Goal: Task Accomplishment & Management: Use online tool/utility

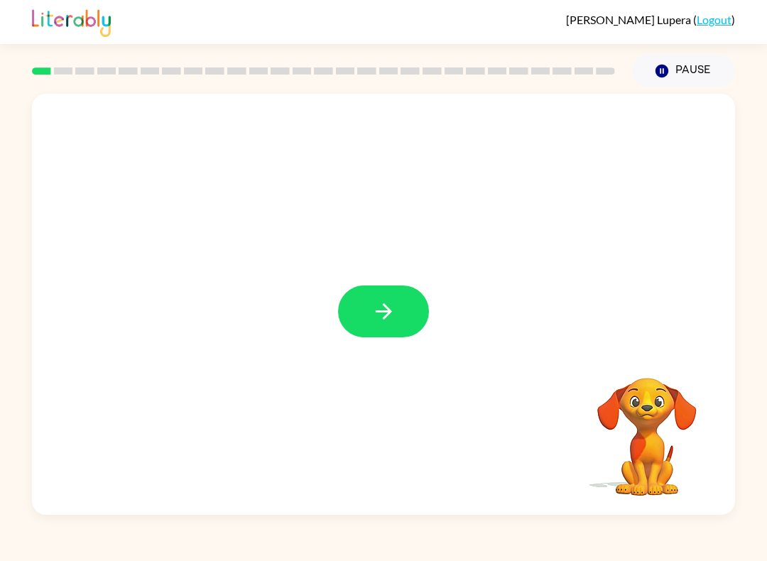
click at [387, 305] on icon "button" at bounding box center [383, 311] width 25 height 25
click at [686, 65] on button "Pause Pause" at bounding box center [683, 71] width 103 height 33
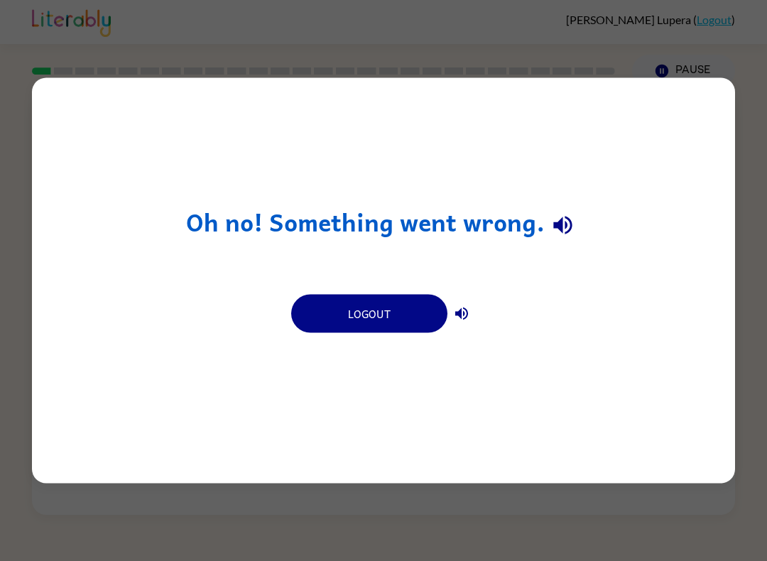
click at [416, 305] on button "Logout" at bounding box center [369, 314] width 156 height 38
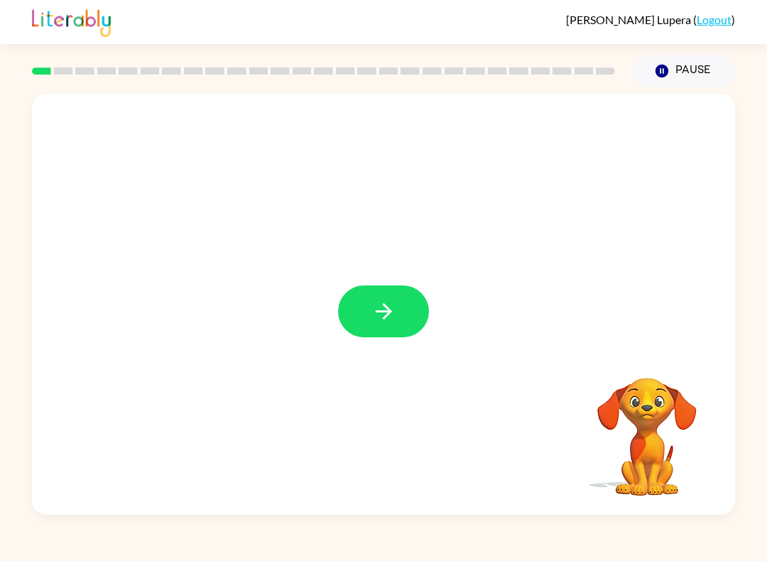
click at [383, 295] on button "button" at bounding box center [383, 311] width 91 height 52
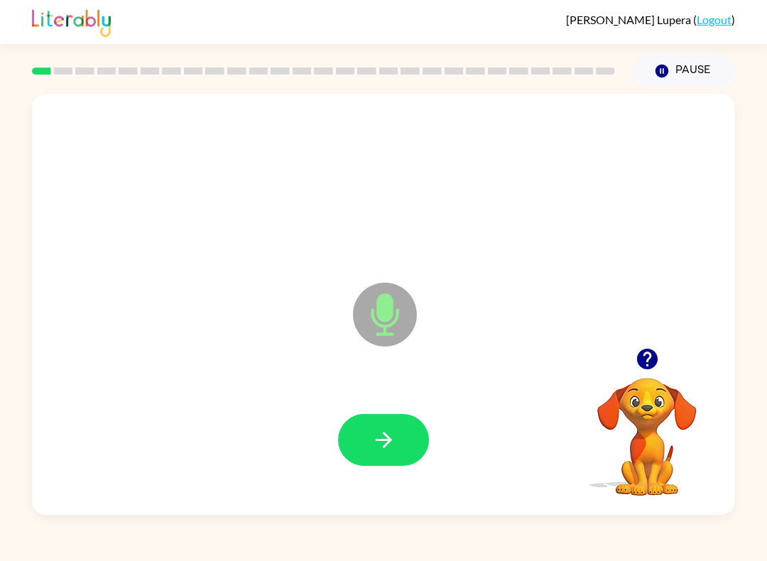
click at [403, 439] on button "button" at bounding box center [383, 440] width 91 height 52
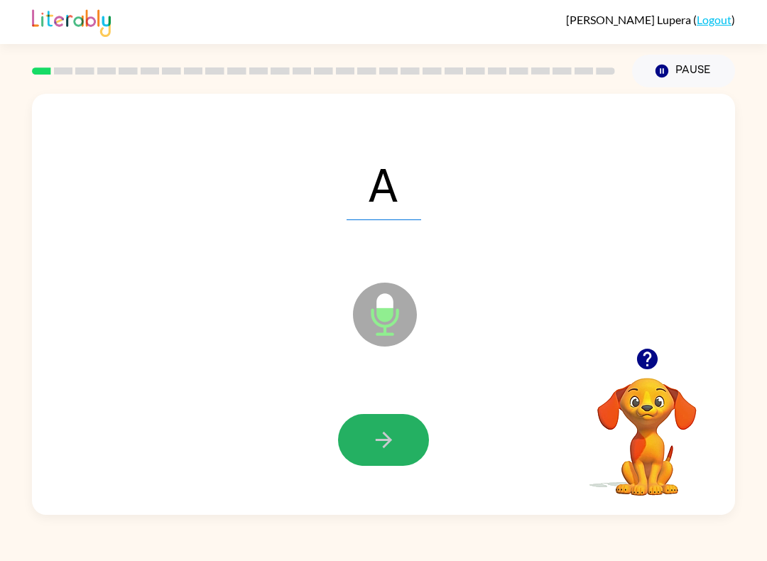
click at [408, 440] on button "button" at bounding box center [383, 440] width 91 height 52
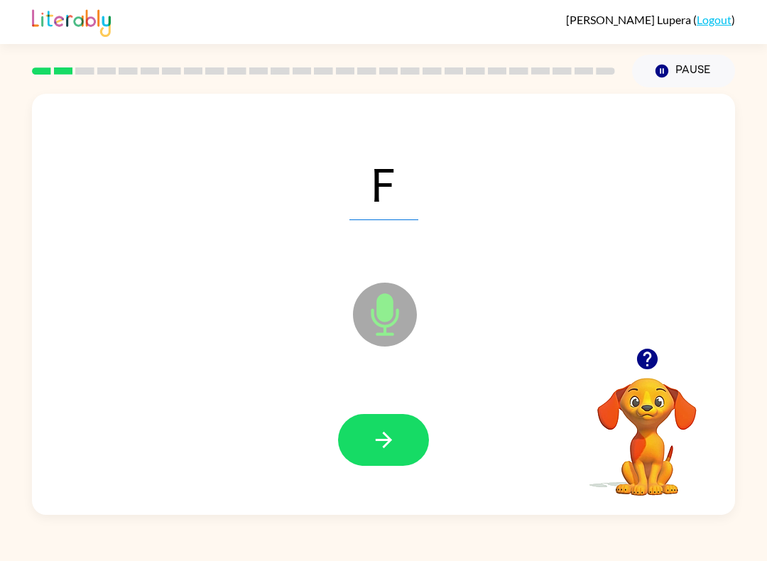
click at [360, 464] on button "button" at bounding box center [383, 440] width 91 height 52
click at [401, 435] on button "button" at bounding box center [383, 440] width 91 height 52
click at [408, 421] on button "button" at bounding box center [383, 440] width 91 height 52
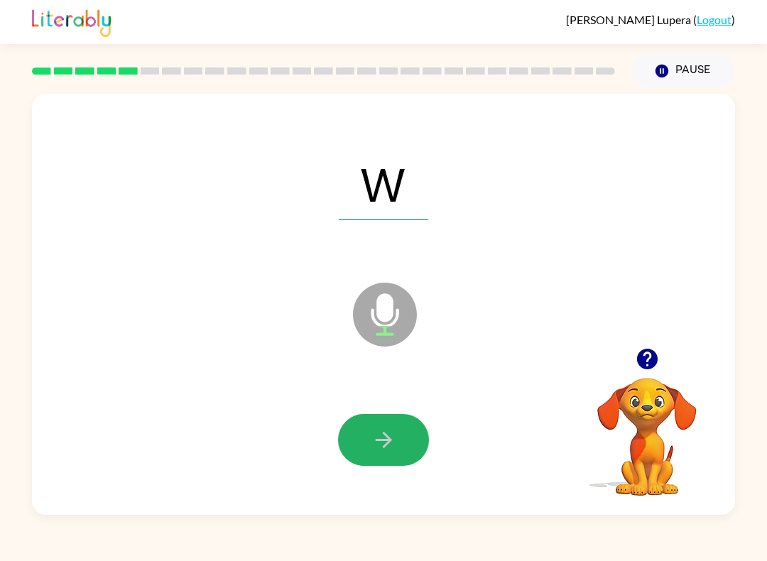
click at [387, 439] on icon "button" at bounding box center [383, 439] width 25 height 25
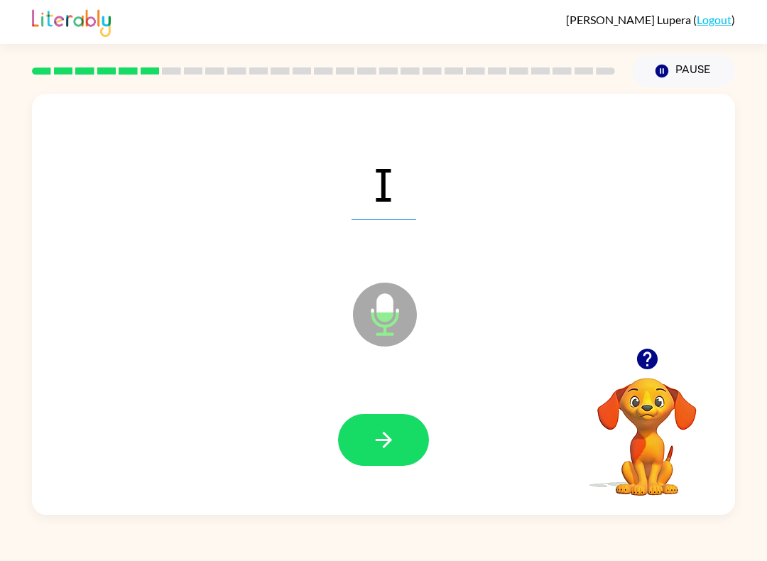
click at [342, 428] on button "button" at bounding box center [383, 440] width 91 height 52
click at [386, 422] on button "button" at bounding box center [383, 440] width 91 height 52
click at [402, 428] on button "button" at bounding box center [383, 440] width 91 height 52
click at [389, 463] on button "button" at bounding box center [383, 440] width 91 height 52
click at [357, 432] on button "button" at bounding box center [383, 440] width 91 height 52
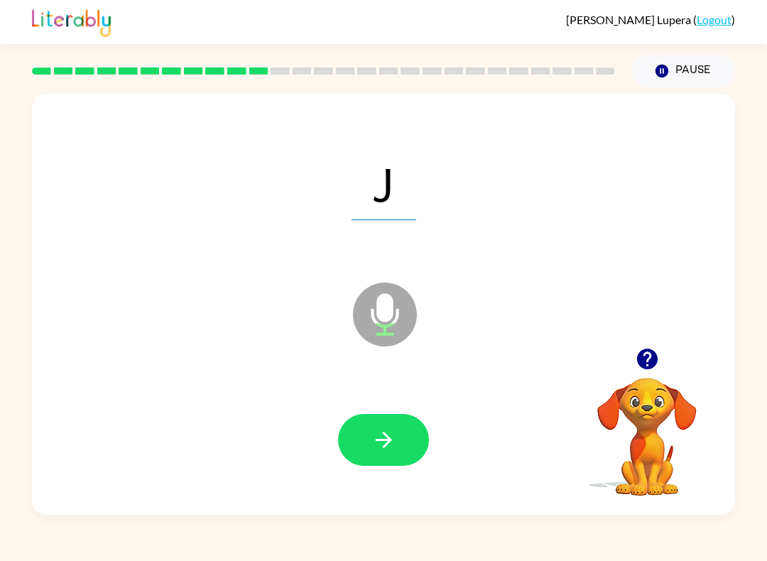
click at [382, 432] on icon "button" at bounding box center [383, 439] width 25 height 25
click at [369, 415] on button "button" at bounding box center [383, 440] width 91 height 52
click at [412, 452] on button "button" at bounding box center [383, 440] width 91 height 52
click at [408, 437] on button "button" at bounding box center [383, 440] width 91 height 52
click at [386, 450] on icon "button" at bounding box center [383, 439] width 25 height 25
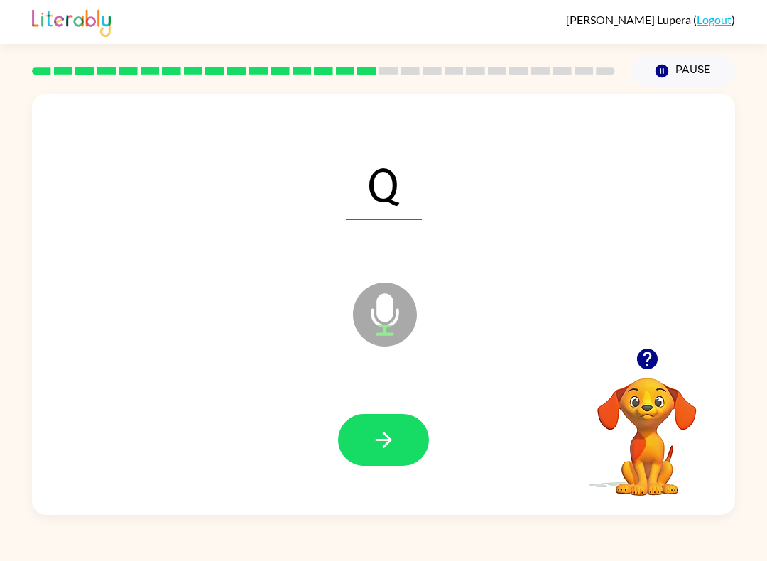
click at [383, 434] on icon "button" at bounding box center [383, 440] width 16 height 16
click at [403, 421] on button "button" at bounding box center [383, 440] width 91 height 52
click at [376, 439] on icon "button" at bounding box center [383, 439] width 25 height 25
click at [376, 437] on icon "button" at bounding box center [383, 439] width 25 height 25
click at [390, 431] on icon "button" at bounding box center [383, 439] width 25 height 25
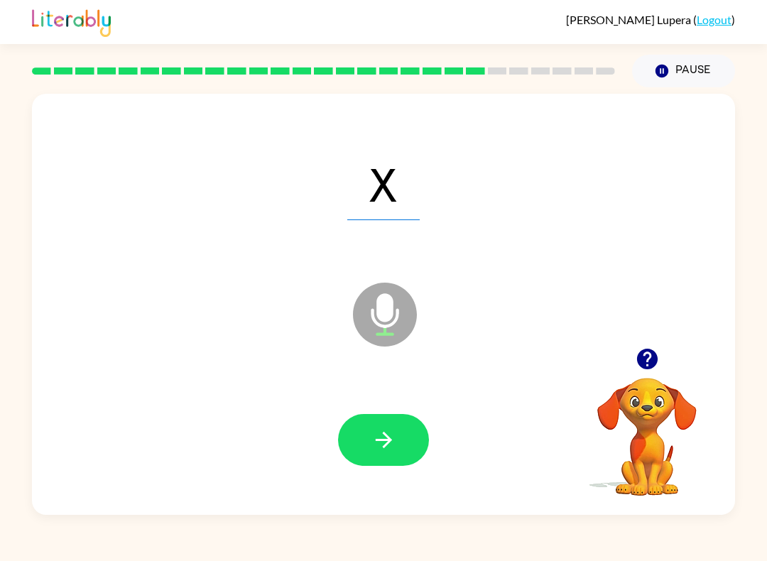
click at [375, 423] on button "button" at bounding box center [383, 440] width 91 height 52
click at [384, 420] on button "button" at bounding box center [383, 440] width 91 height 52
click at [396, 455] on button "button" at bounding box center [383, 440] width 91 height 52
click at [408, 459] on button "button" at bounding box center [383, 440] width 91 height 52
click at [428, 444] on button "button" at bounding box center [383, 440] width 91 height 52
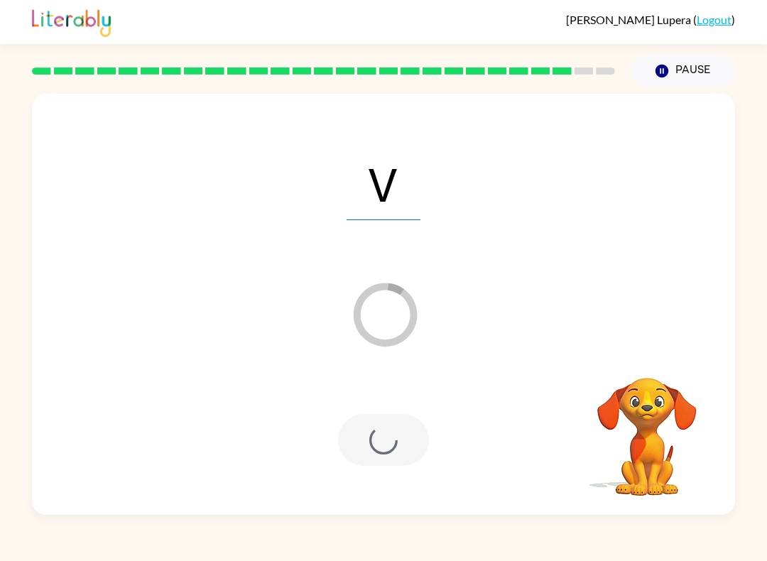
click at [393, 447] on div at bounding box center [383, 440] width 91 height 52
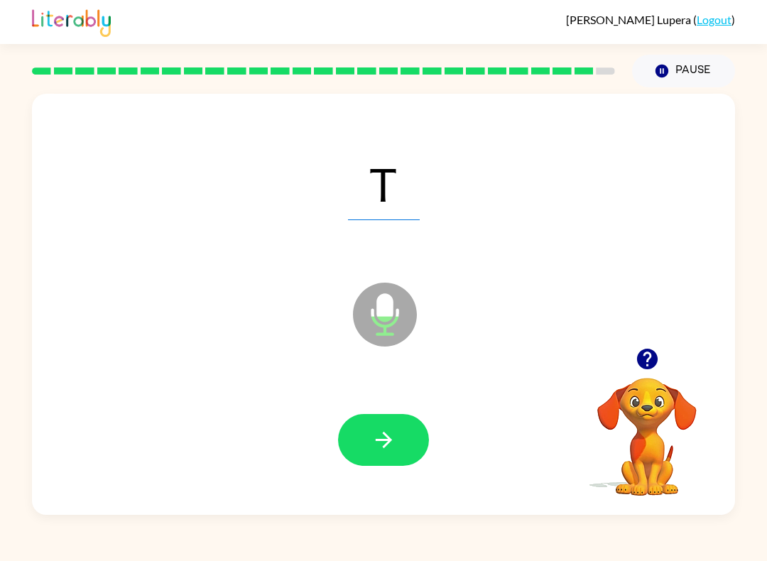
click at [390, 445] on icon "button" at bounding box center [383, 439] width 25 height 25
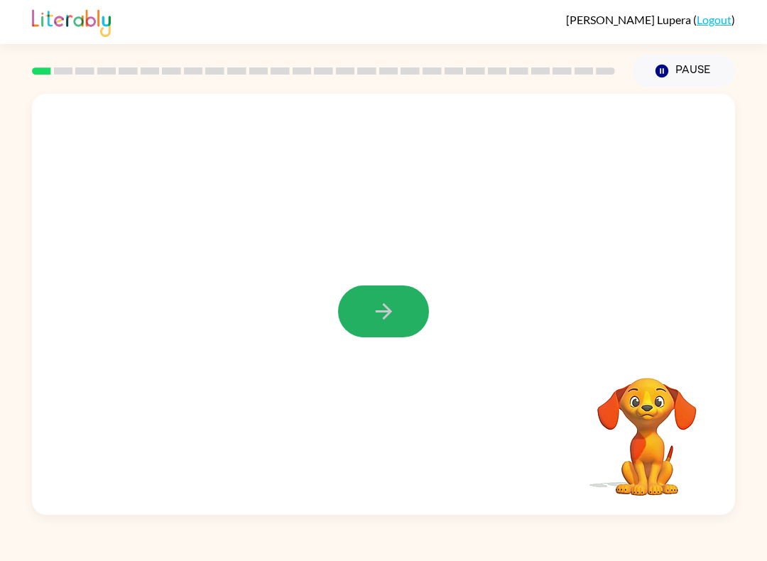
click at [385, 307] on icon "button" at bounding box center [383, 311] width 16 height 16
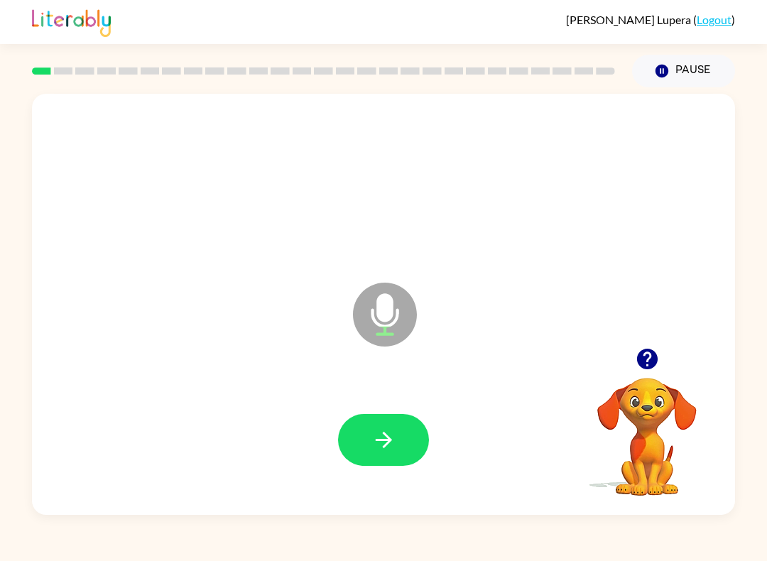
click at [393, 430] on icon "button" at bounding box center [383, 439] width 25 height 25
click at [368, 410] on div at bounding box center [383, 439] width 675 height 121
click at [388, 437] on icon "button" at bounding box center [383, 440] width 16 height 16
click at [402, 428] on button "button" at bounding box center [383, 440] width 91 height 52
click at [400, 440] on button "button" at bounding box center [383, 440] width 91 height 52
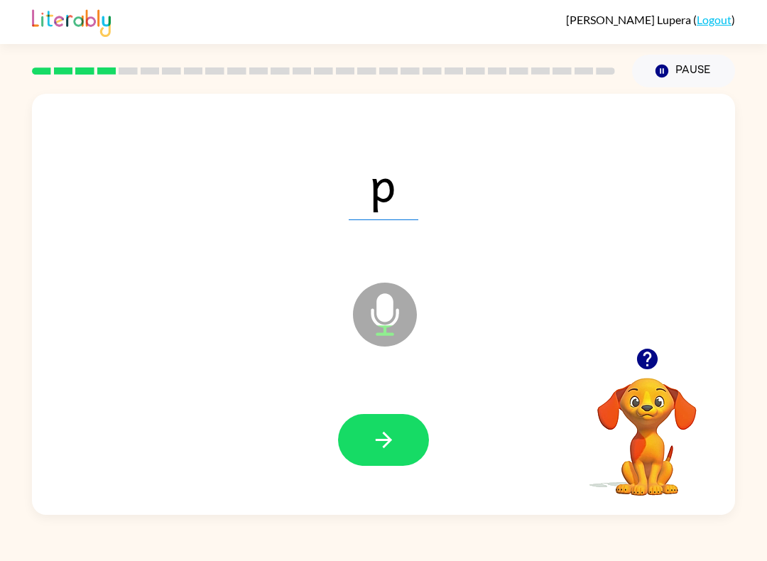
click at [373, 435] on icon "button" at bounding box center [383, 439] width 25 height 25
click at [414, 426] on button "button" at bounding box center [383, 440] width 91 height 52
click at [396, 425] on button "button" at bounding box center [383, 440] width 91 height 52
click at [398, 423] on button "button" at bounding box center [383, 440] width 91 height 52
click at [397, 421] on button "button" at bounding box center [383, 440] width 91 height 52
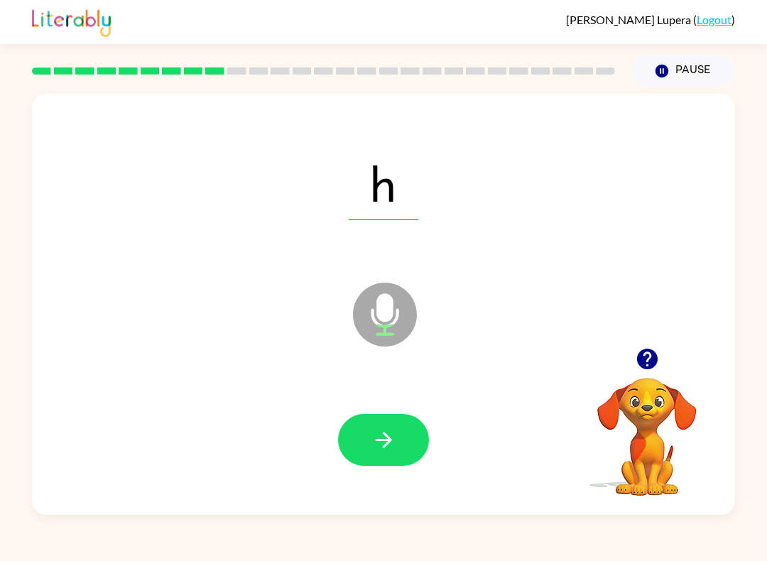
click at [403, 426] on button "button" at bounding box center [383, 440] width 91 height 52
click at [401, 427] on button "button" at bounding box center [383, 440] width 91 height 52
click at [383, 434] on icon "button" at bounding box center [383, 440] width 16 height 16
click at [392, 436] on icon "button" at bounding box center [383, 439] width 25 height 25
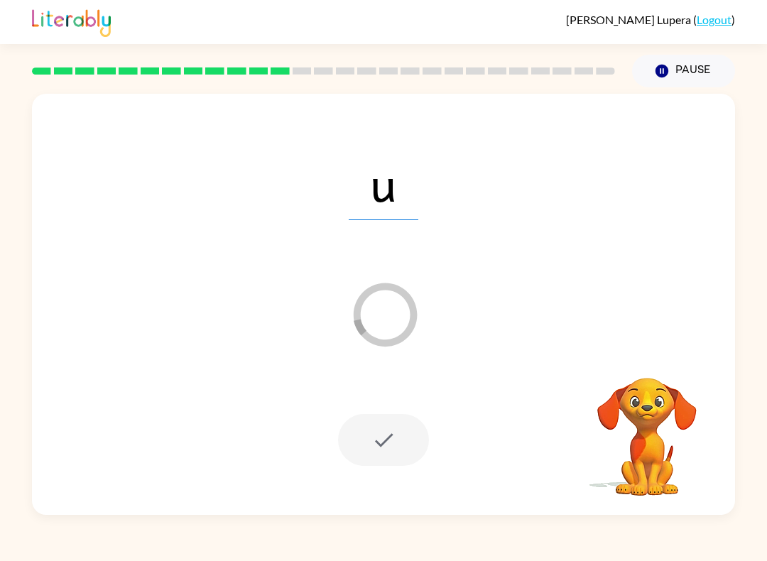
click at [670, 62] on button "Pause Pause" at bounding box center [683, 71] width 103 height 33
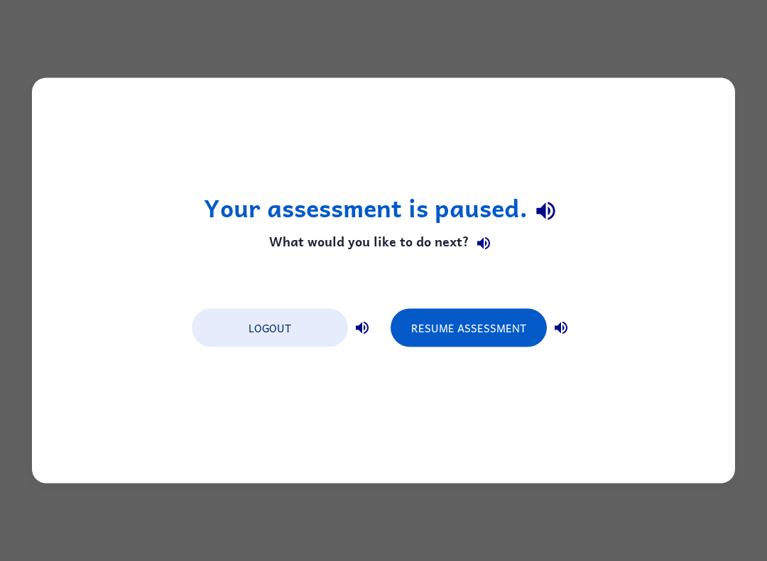
click at [503, 322] on button "Resume Assessment" at bounding box center [469, 328] width 156 height 38
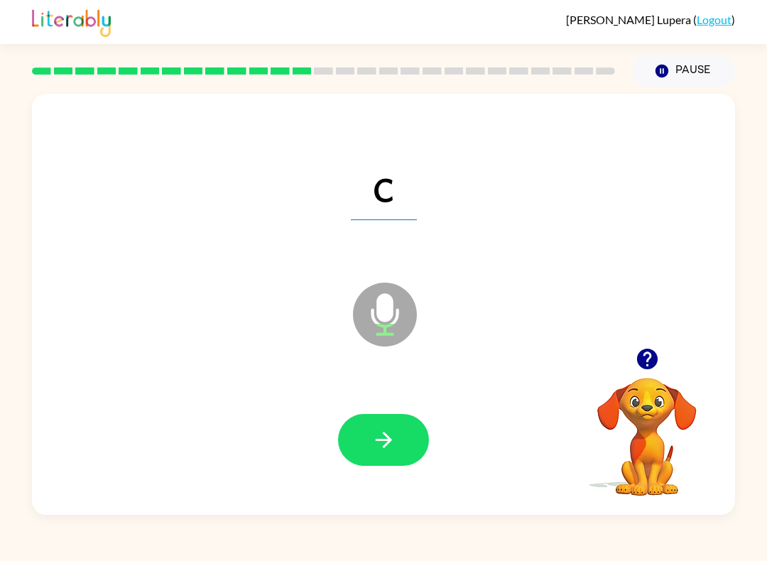
click at [366, 433] on button "button" at bounding box center [383, 440] width 91 height 52
click at [418, 433] on button "button" at bounding box center [383, 440] width 91 height 52
click at [390, 427] on button "button" at bounding box center [383, 440] width 91 height 52
click at [396, 425] on button "button" at bounding box center [383, 440] width 91 height 52
click at [405, 435] on button "button" at bounding box center [383, 440] width 91 height 52
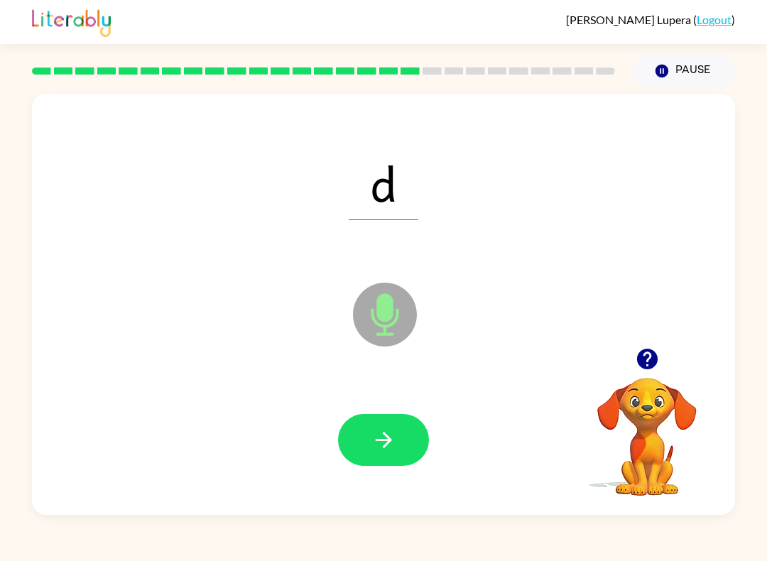
click at [402, 440] on button "button" at bounding box center [383, 440] width 91 height 52
click at [393, 426] on button "button" at bounding box center [383, 440] width 91 height 52
click at [387, 433] on icon "button" at bounding box center [383, 439] width 25 height 25
click at [394, 433] on icon "button" at bounding box center [383, 439] width 25 height 25
click at [400, 430] on button "button" at bounding box center [383, 440] width 91 height 52
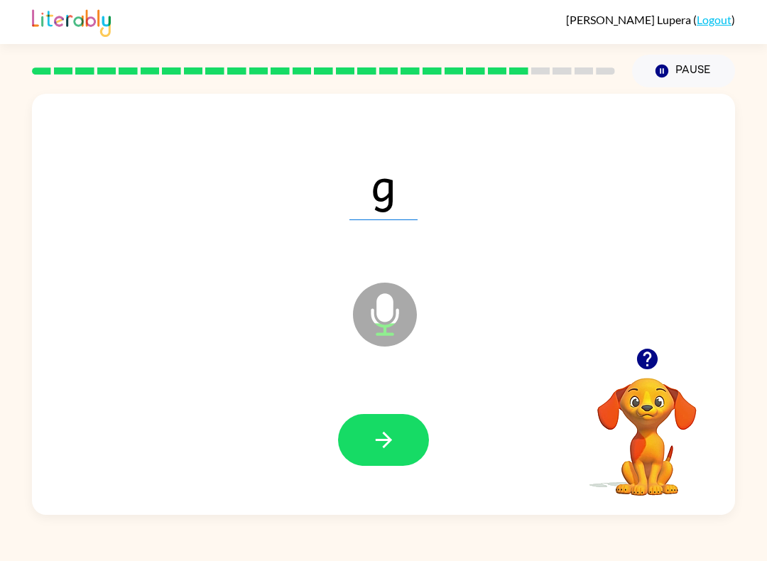
click at [407, 415] on button "button" at bounding box center [383, 440] width 91 height 52
click at [396, 424] on button "button" at bounding box center [383, 440] width 91 height 52
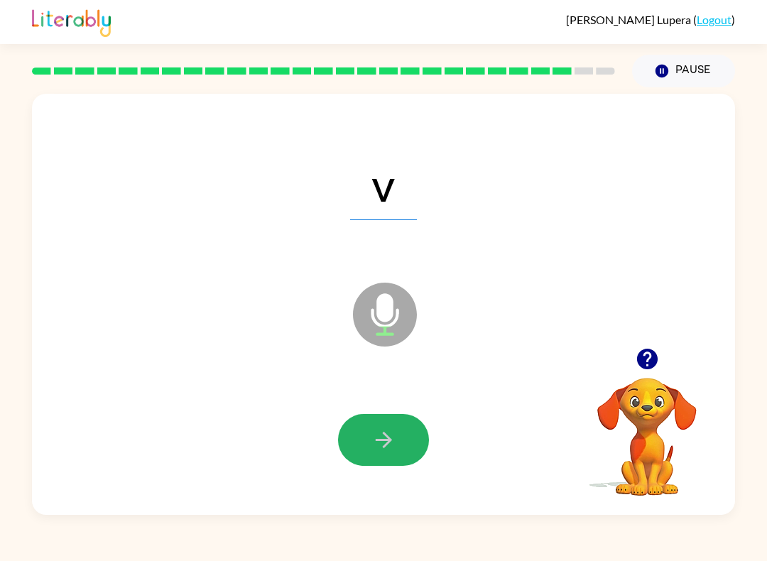
click at [393, 449] on icon "button" at bounding box center [383, 439] width 25 height 25
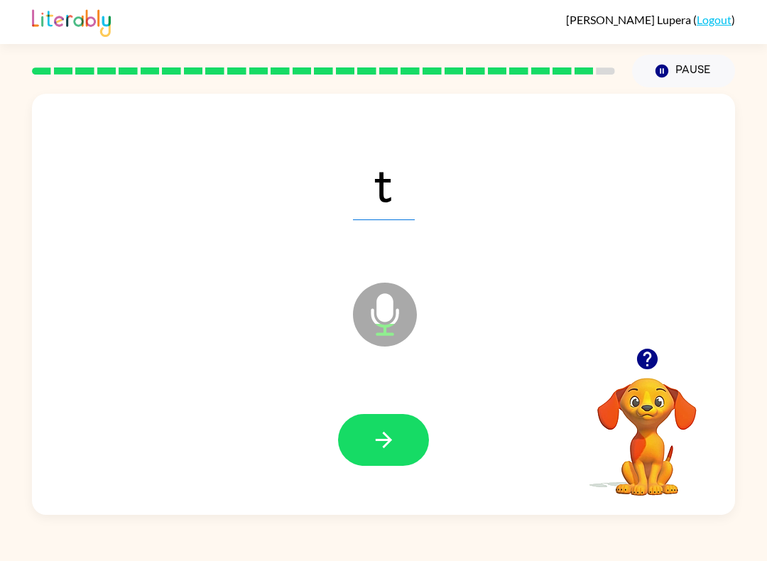
click at [398, 430] on button "button" at bounding box center [383, 440] width 91 height 52
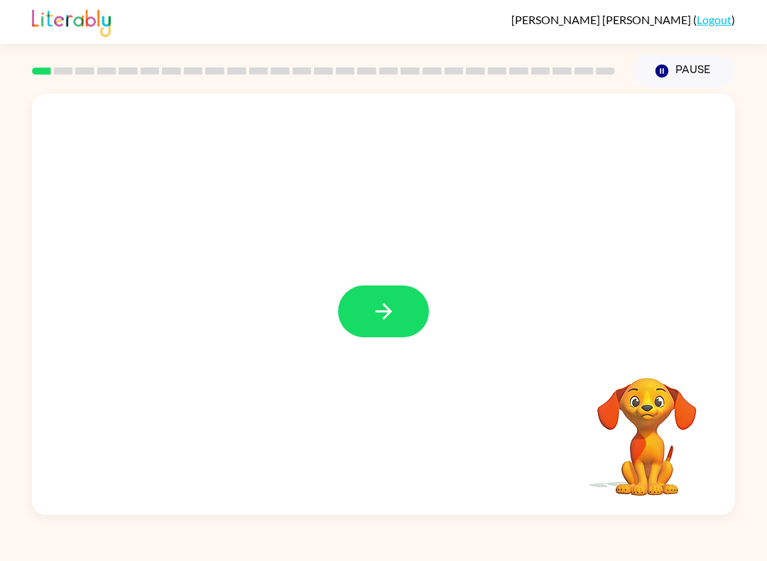
click at [410, 289] on button "button" at bounding box center [383, 311] width 91 height 52
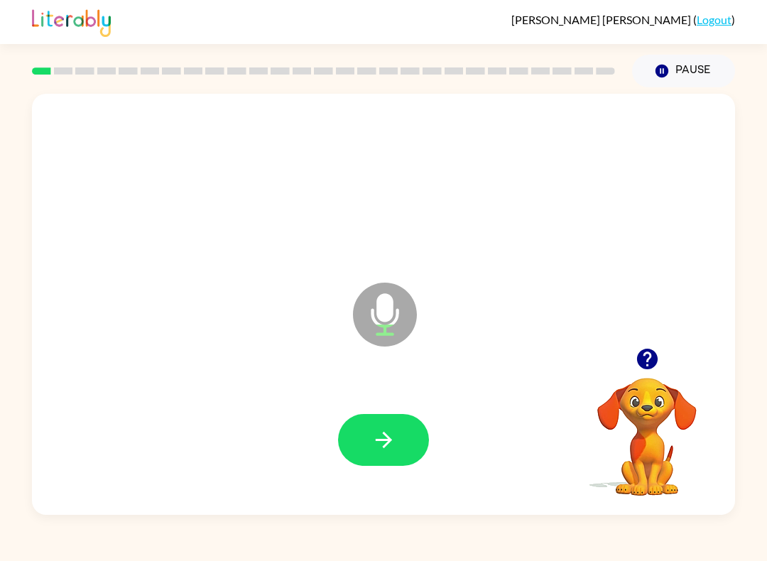
click at [381, 437] on icon "button" at bounding box center [383, 439] width 25 height 25
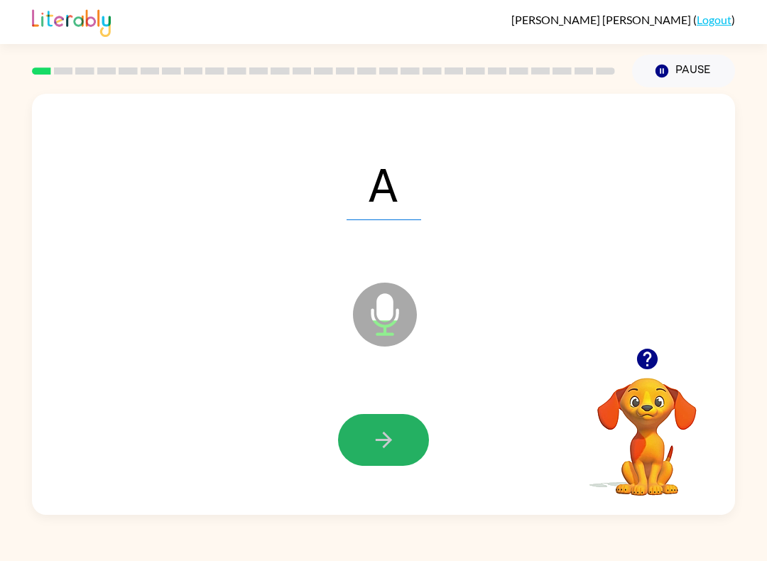
click at [389, 435] on icon "button" at bounding box center [383, 439] width 25 height 25
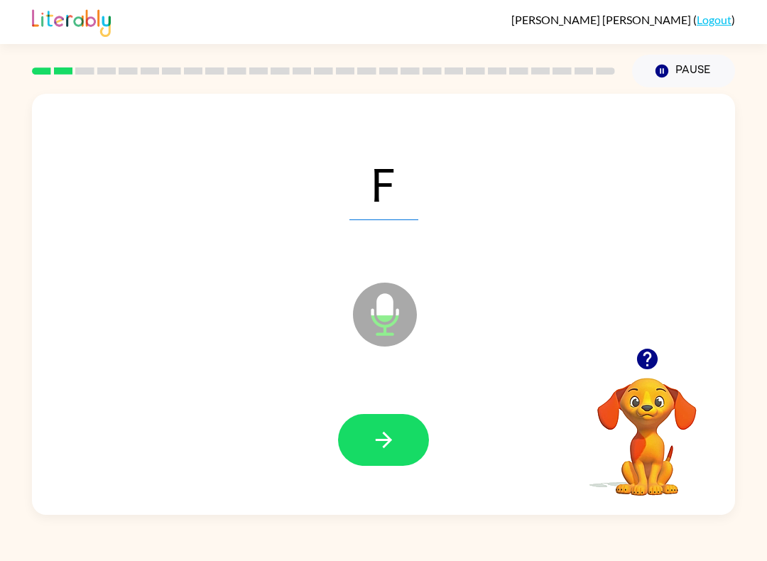
click at [388, 435] on icon "button" at bounding box center [383, 439] width 25 height 25
click at [403, 442] on div at bounding box center [383, 440] width 91 height 52
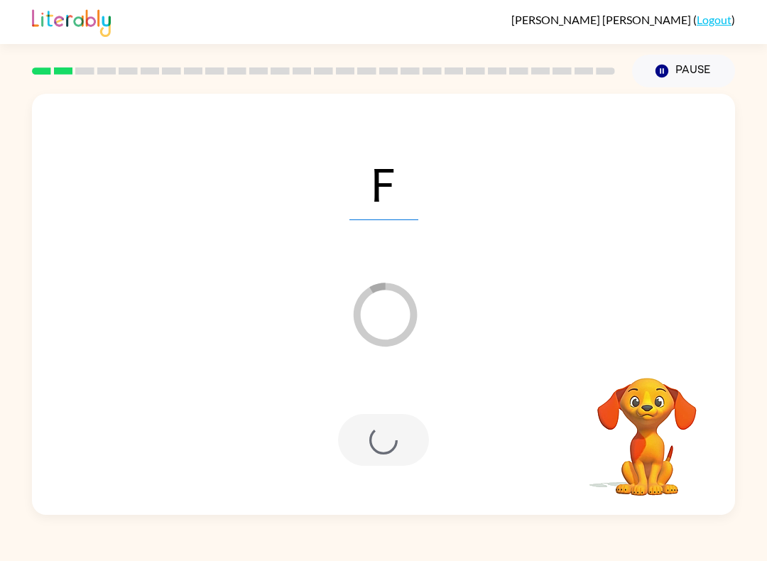
click at [674, 67] on button "Pause Pause" at bounding box center [683, 71] width 103 height 33
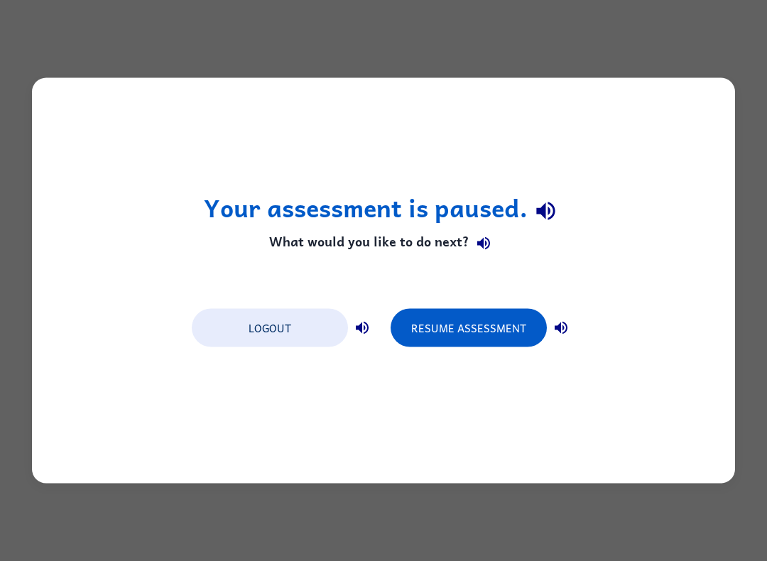
click at [486, 325] on button "Resume Assessment" at bounding box center [469, 328] width 156 height 38
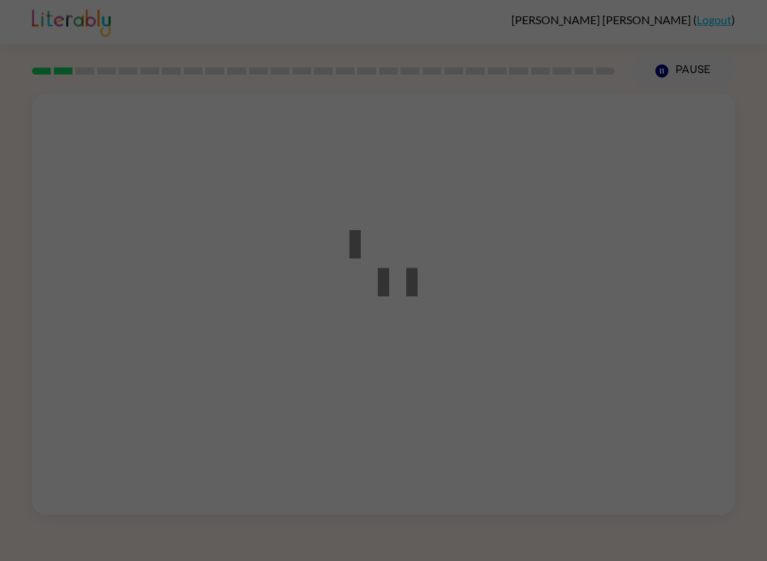
click at [607, 338] on div at bounding box center [383, 280] width 767 height 561
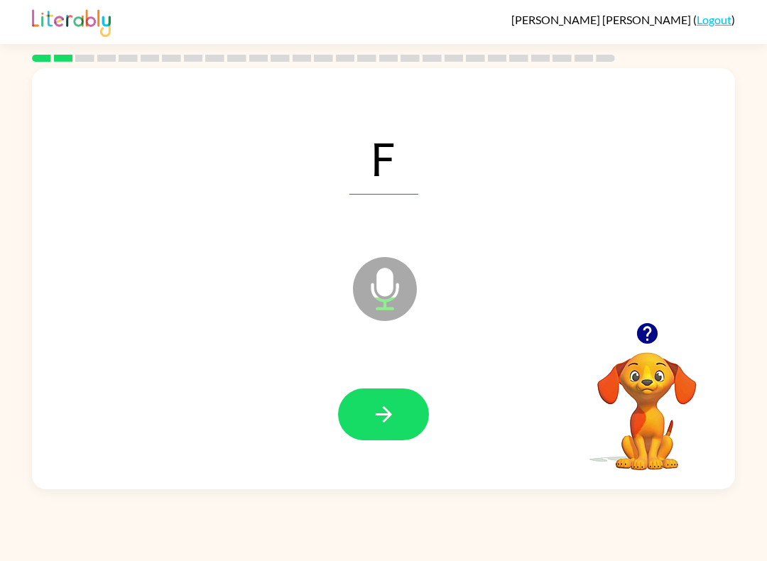
click at [389, 428] on button "button" at bounding box center [383, 414] width 91 height 52
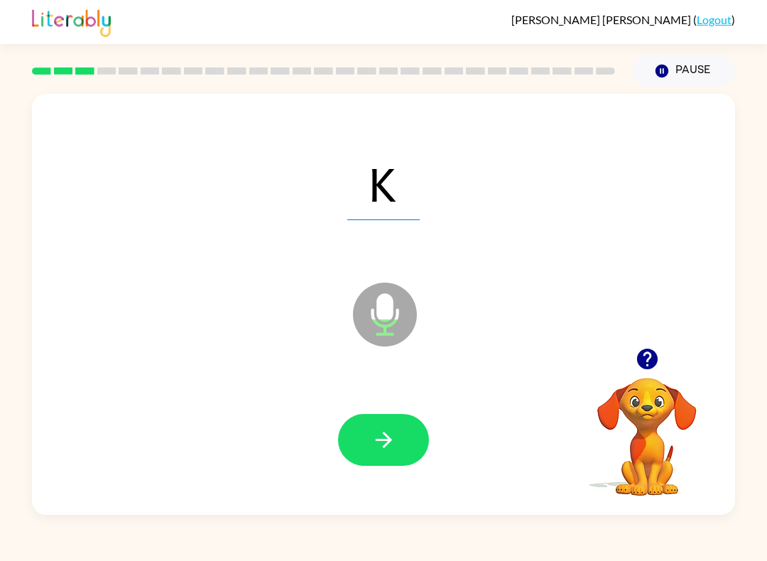
click at [381, 451] on icon "button" at bounding box center [383, 439] width 25 height 25
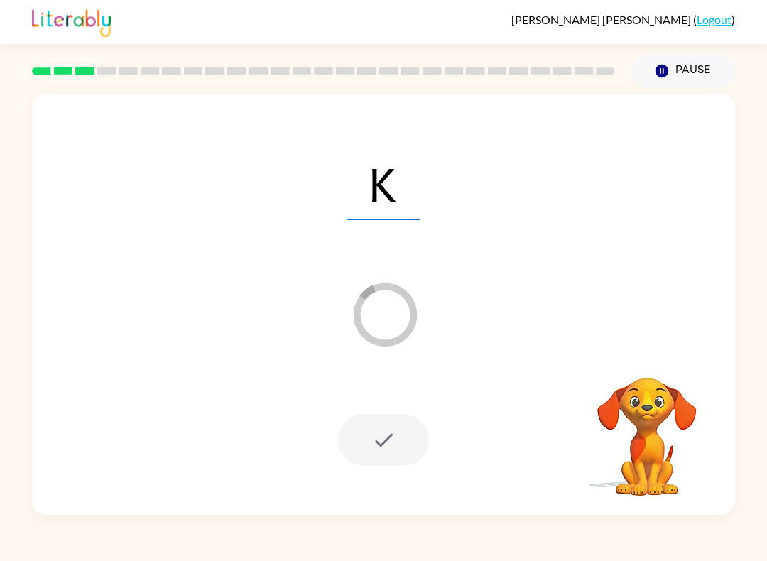
click at [682, 69] on button "Pause Pause" at bounding box center [683, 71] width 103 height 33
click at [684, 69] on button "Pause Pause" at bounding box center [683, 71] width 103 height 33
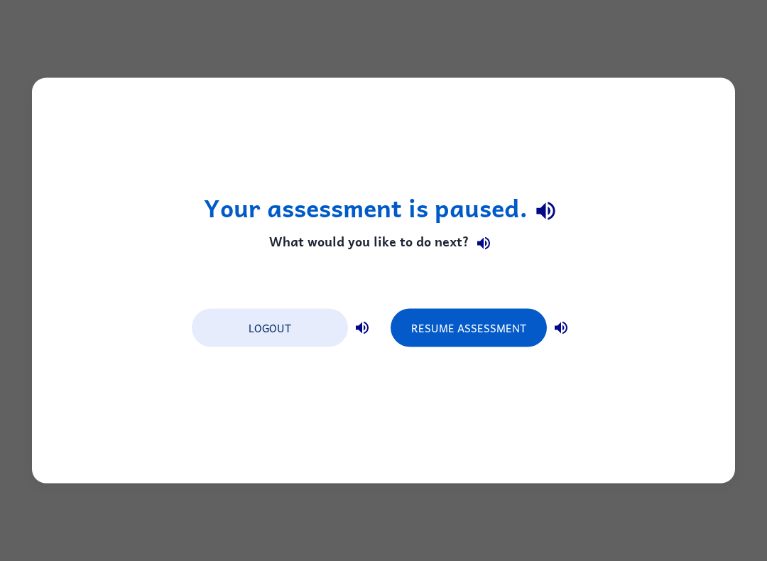
click at [481, 316] on button "Resume Assessment" at bounding box center [469, 328] width 156 height 38
click at [484, 330] on button "Resume Assessment" at bounding box center [469, 328] width 156 height 38
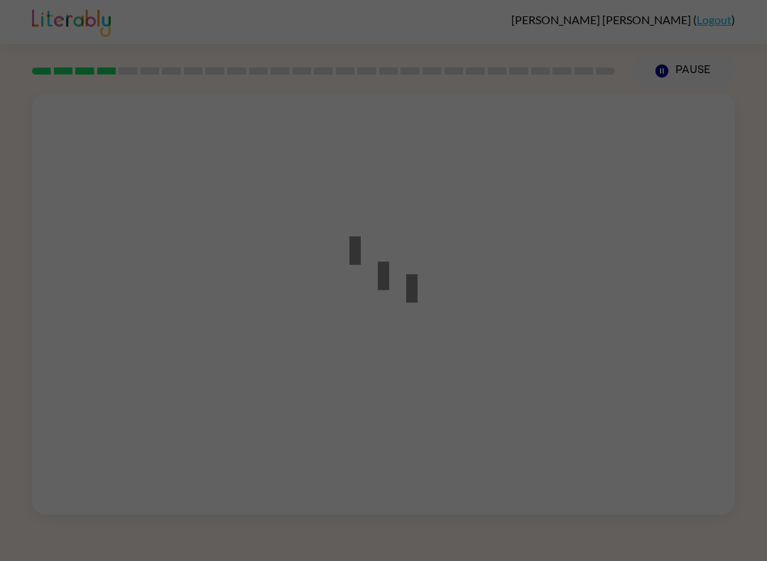
click at [478, 307] on div at bounding box center [383, 280] width 767 height 561
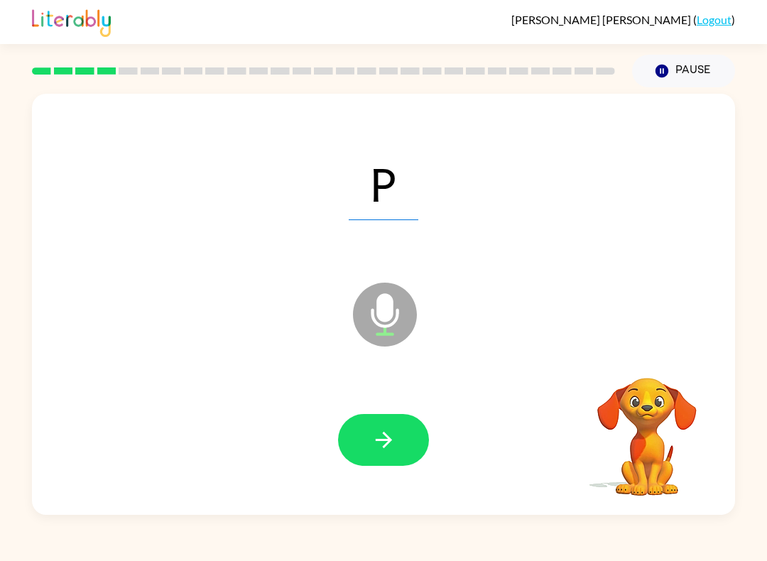
click at [418, 416] on div at bounding box center [383, 440] width 91 height 52
click at [371, 416] on button "button" at bounding box center [383, 440] width 91 height 52
click at [398, 428] on button "button" at bounding box center [383, 440] width 91 height 52
click at [377, 438] on icon "button" at bounding box center [383, 439] width 25 height 25
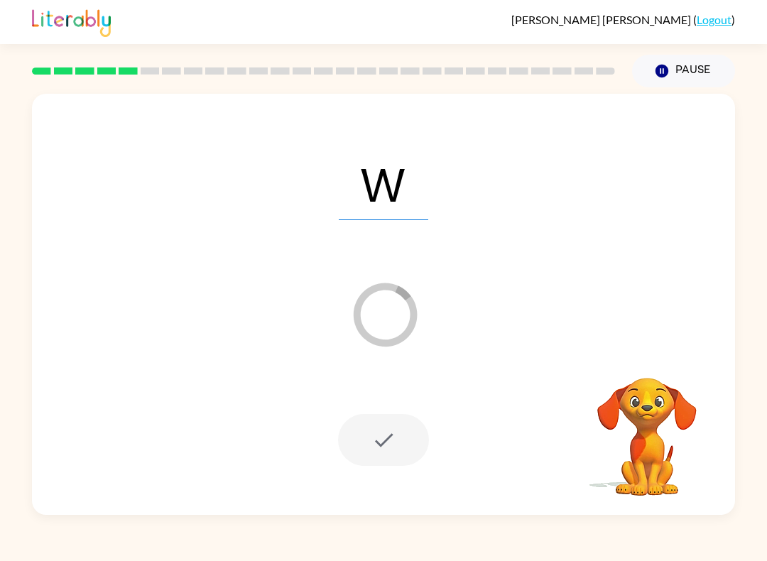
click at [667, 70] on icon "button" at bounding box center [661, 71] width 13 height 13
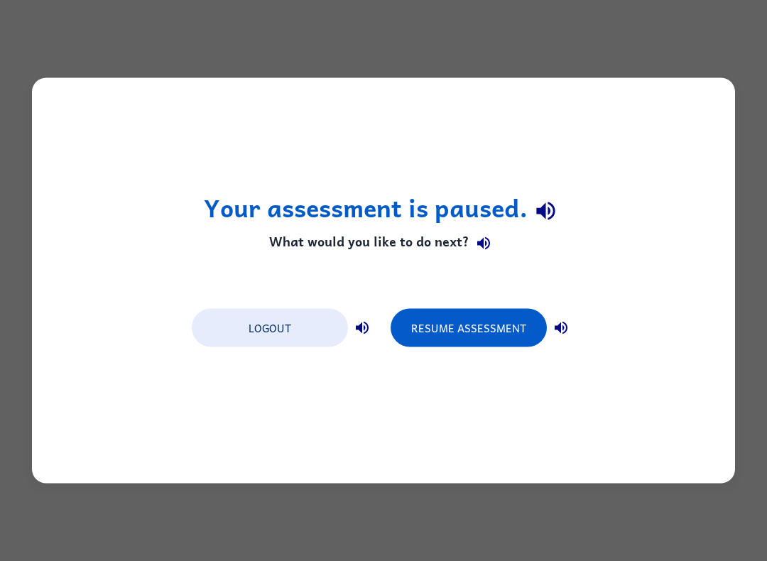
click at [481, 314] on button "Resume Assessment" at bounding box center [469, 328] width 156 height 38
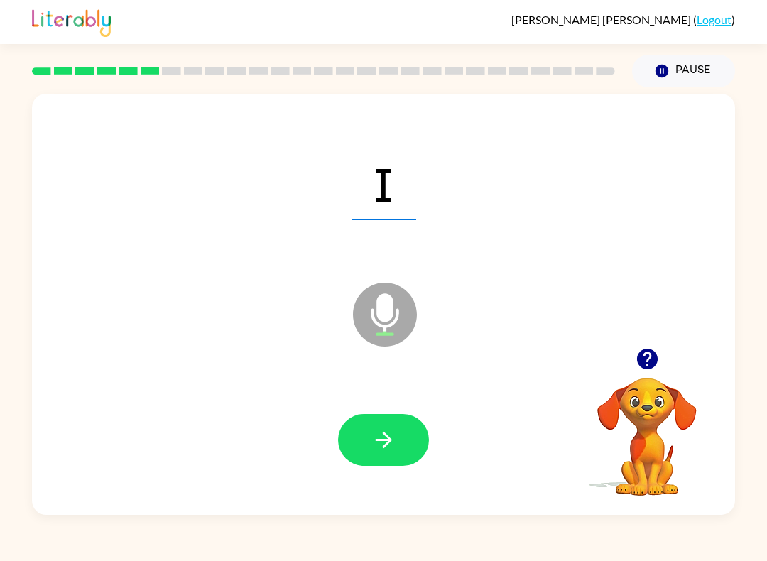
click at [391, 430] on icon "button" at bounding box center [383, 439] width 25 height 25
click at [378, 424] on button "button" at bounding box center [383, 440] width 91 height 52
click at [396, 440] on icon "button" at bounding box center [383, 439] width 25 height 25
click at [400, 404] on div at bounding box center [383, 439] width 675 height 121
click at [424, 423] on div at bounding box center [383, 440] width 91 height 52
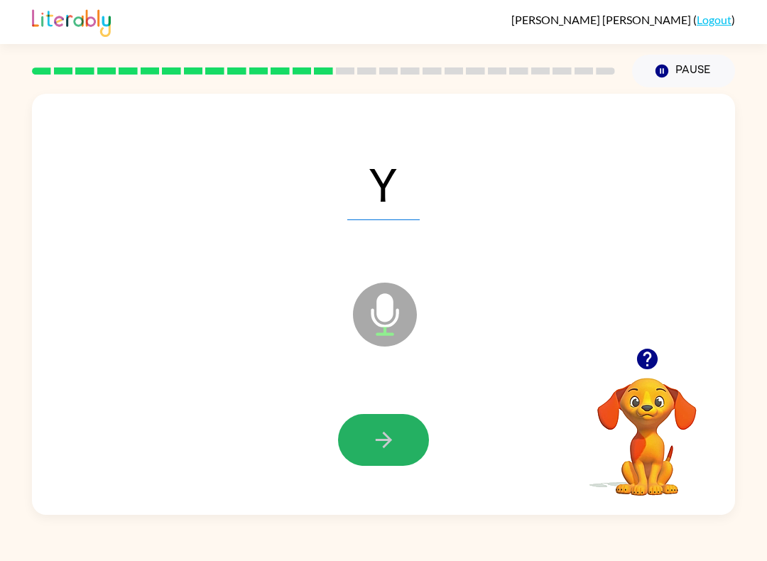
click at [365, 460] on button "button" at bounding box center [383, 440] width 91 height 52
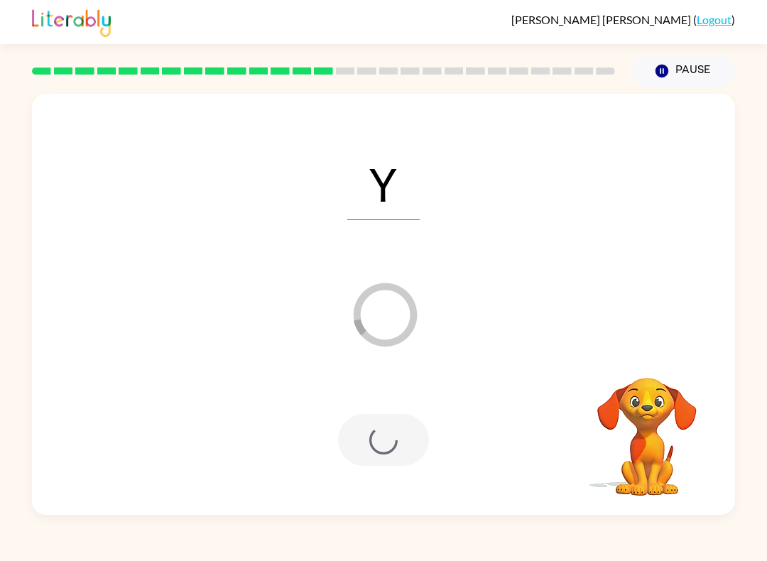
click at [404, 449] on div at bounding box center [383, 440] width 91 height 52
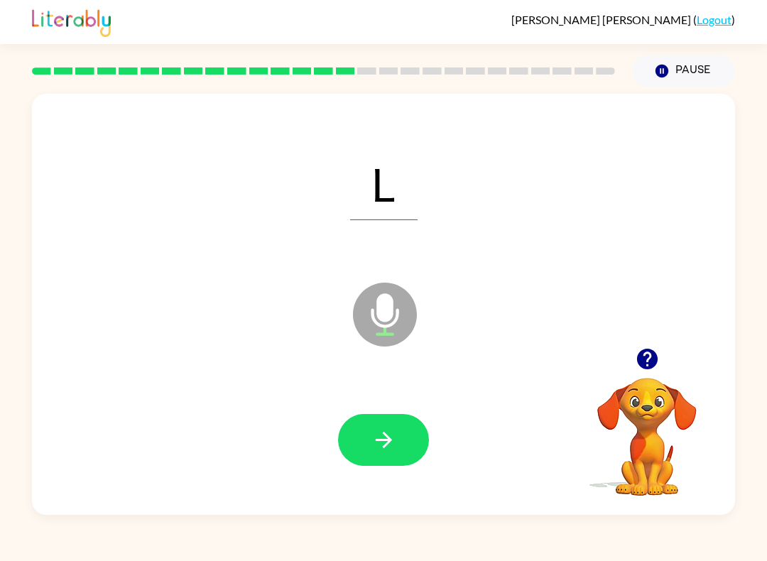
click at [397, 410] on div at bounding box center [383, 439] width 675 height 121
click at [383, 434] on icon "button" at bounding box center [383, 440] width 16 height 16
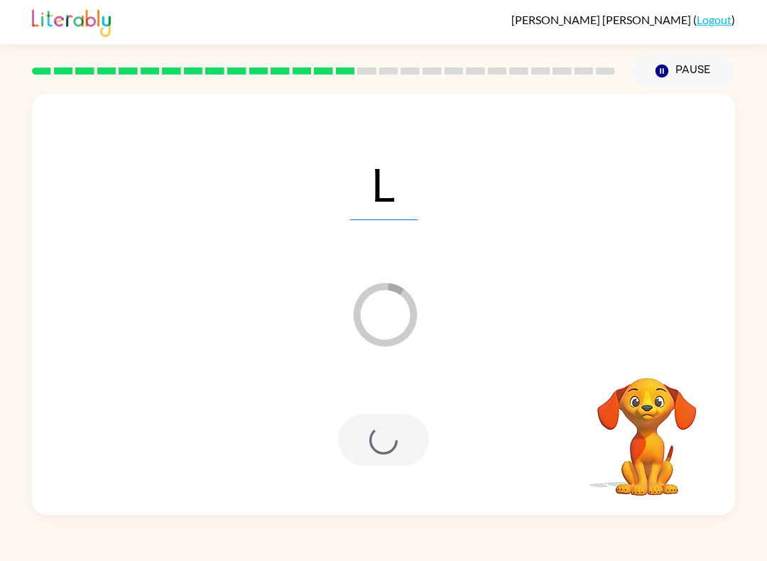
click at [663, 58] on button "Pause Pause" at bounding box center [683, 71] width 103 height 33
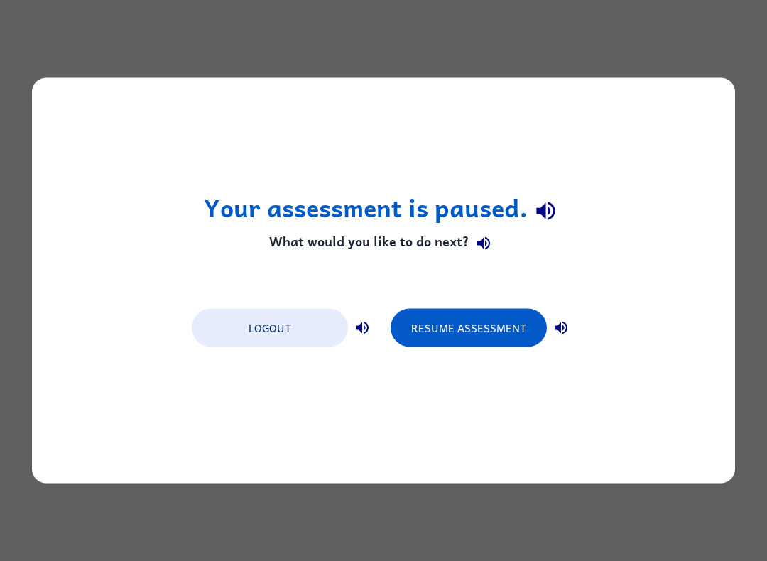
click at [496, 324] on button "Resume Assessment" at bounding box center [469, 328] width 156 height 38
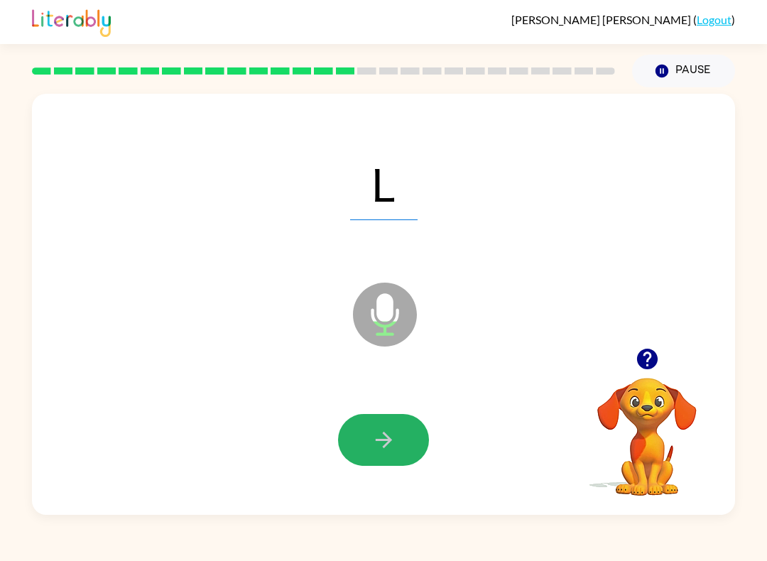
click at [381, 444] on icon "button" at bounding box center [383, 439] width 25 height 25
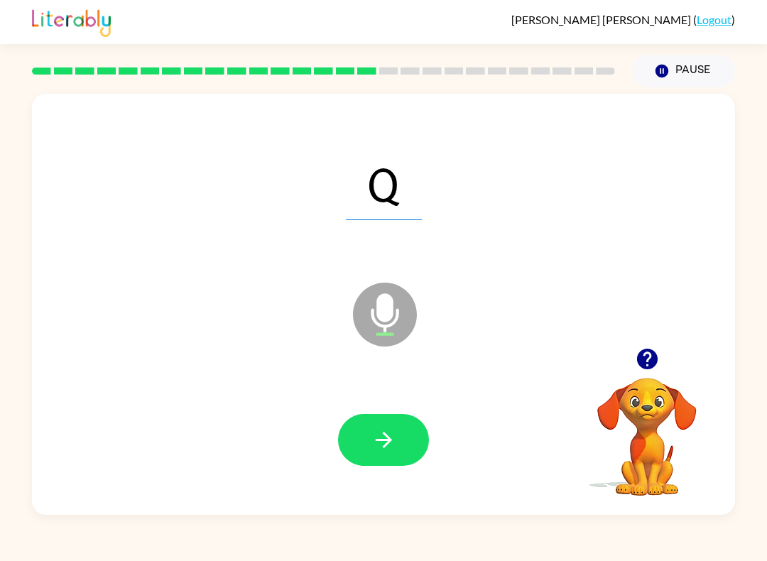
click at [378, 433] on icon "button" at bounding box center [383, 439] width 25 height 25
click at [380, 433] on icon "button" at bounding box center [383, 439] width 25 height 25
click at [399, 444] on button "button" at bounding box center [383, 440] width 91 height 52
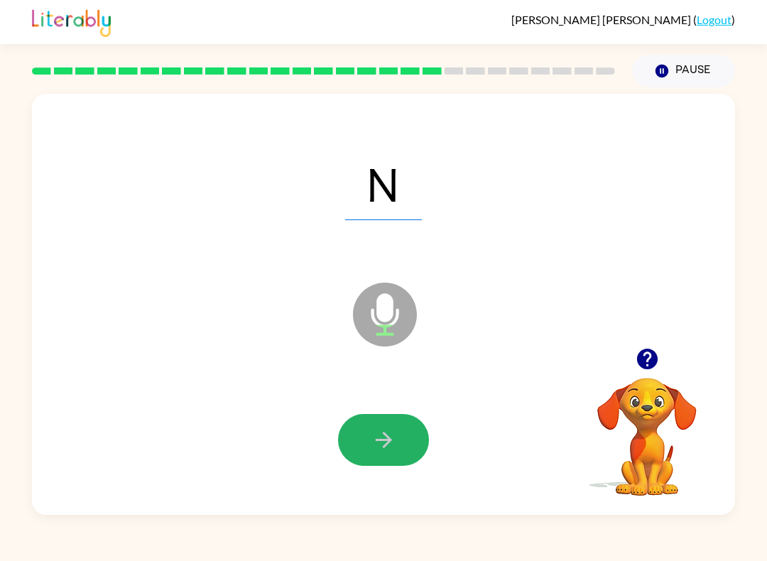
click at [390, 417] on button "button" at bounding box center [383, 440] width 91 height 52
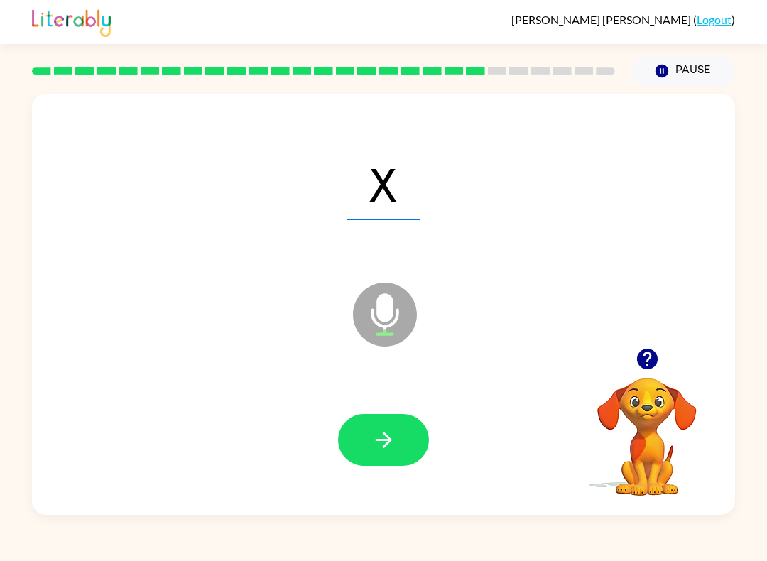
click at [385, 445] on icon "button" at bounding box center [383, 440] width 16 height 16
click at [377, 440] on icon "button" at bounding box center [383, 440] width 16 height 16
click at [374, 438] on icon "button" at bounding box center [383, 439] width 25 height 25
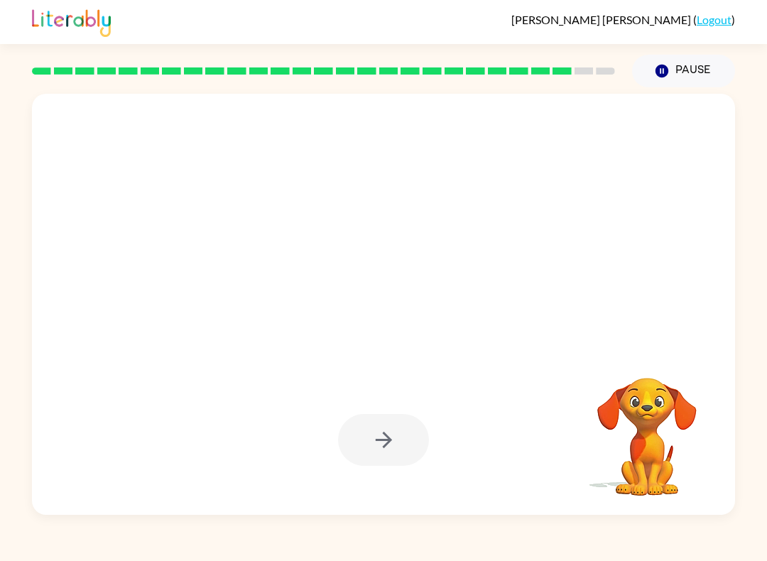
click at [393, 467] on div at bounding box center [383, 439] width 675 height 121
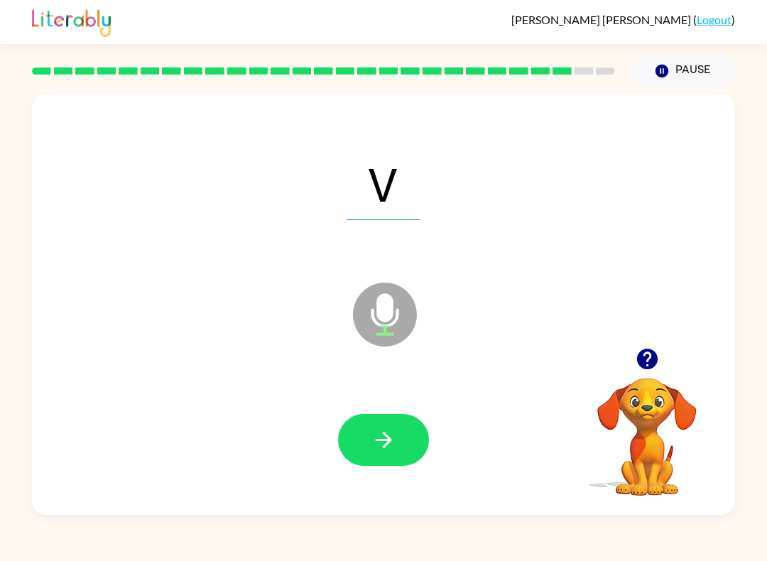
click at [394, 450] on icon "button" at bounding box center [383, 439] width 25 height 25
click at [381, 437] on icon "button" at bounding box center [383, 439] width 25 height 25
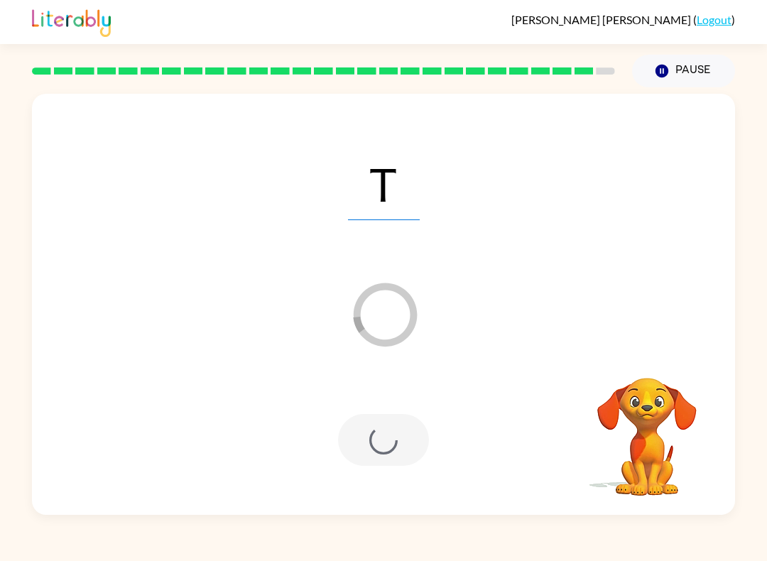
click at [718, 23] on link "Logout" at bounding box center [714, 19] width 35 height 13
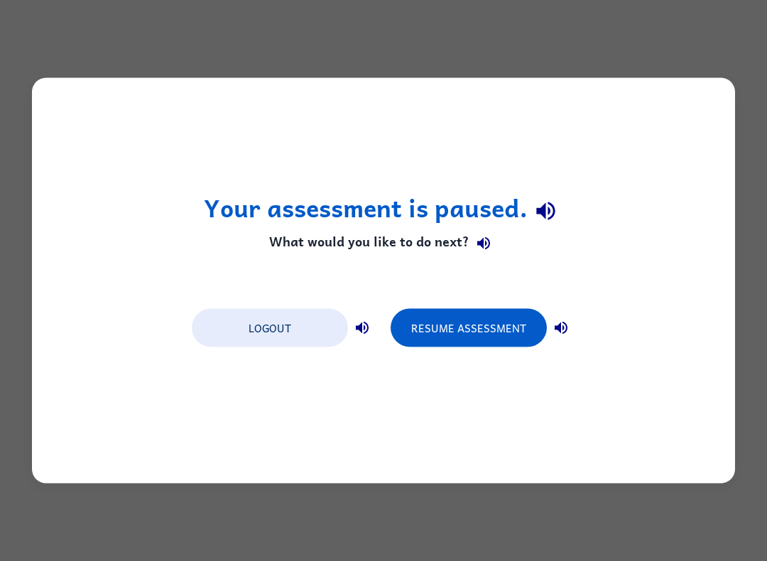
click at [275, 329] on button "Logout" at bounding box center [270, 328] width 156 height 38
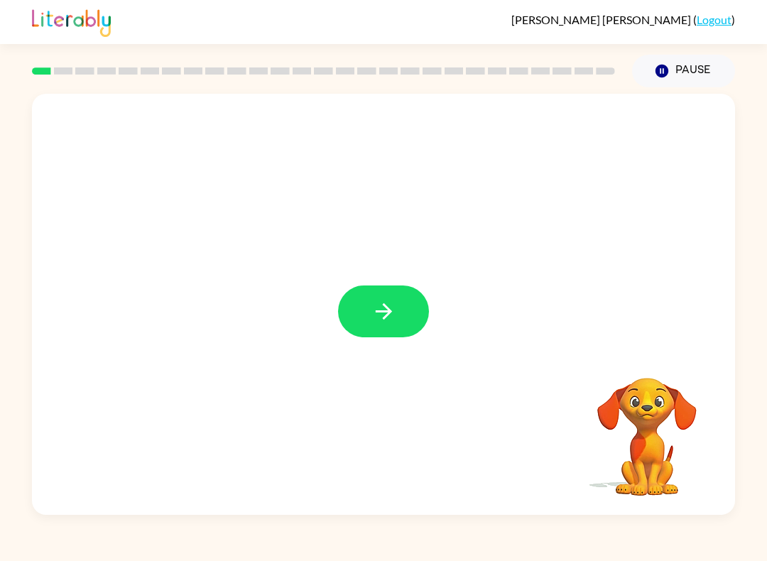
click at [398, 291] on button "button" at bounding box center [383, 311] width 91 height 52
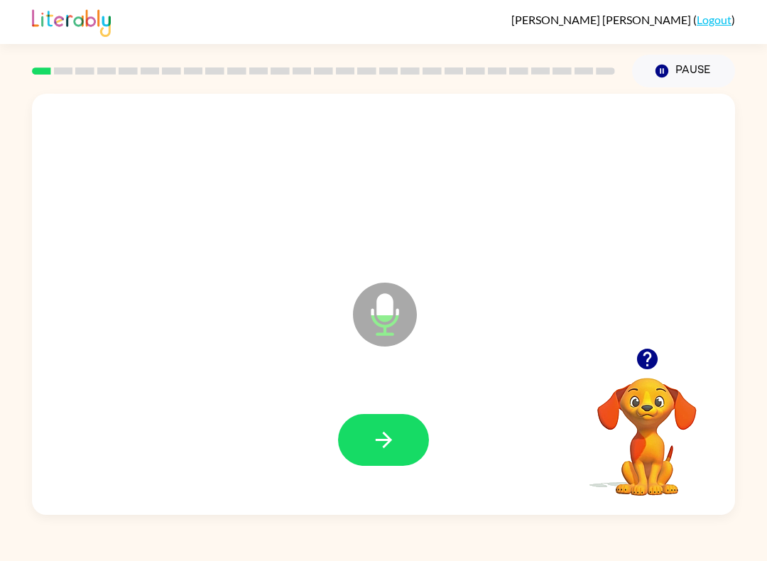
click at [377, 407] on div at bounding box center [383, 439] width 675 height 121
click at [381, 429] on icon "button" at bounding box center [383, 439] width 25 height 25
click at [385, 423] on button "button" at bounding box center [383, 440] width 91 height 52
click at [416, 418] on button "button" at bounding box center [383, 440] width 91 height 52
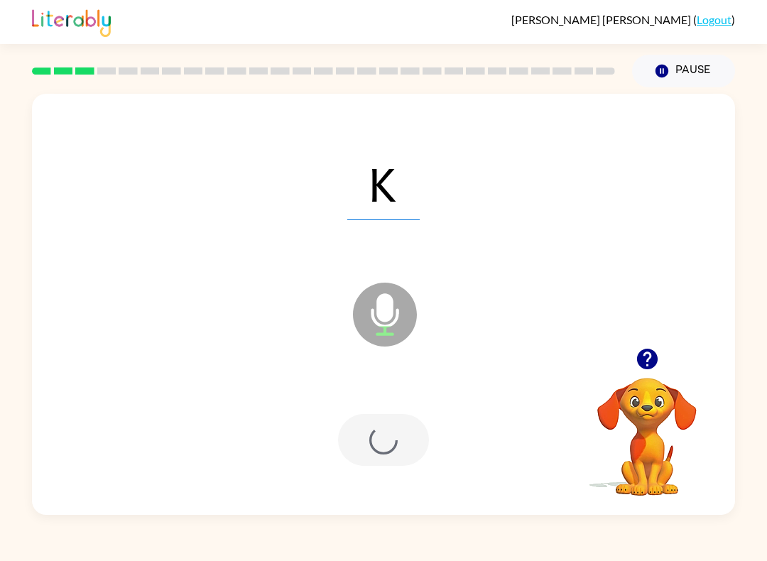
click at [402, 459] on div at bounding box center [383, 440] width 91 height 52
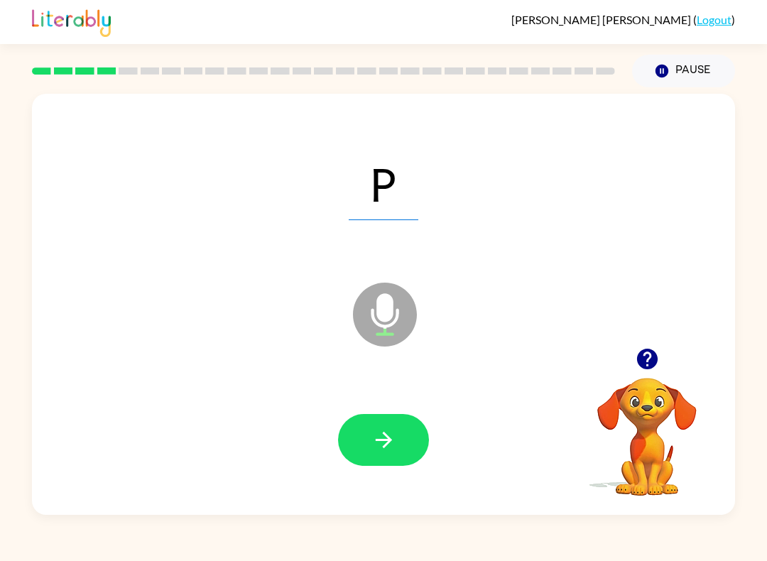
click at [362, 466] on button "button" at bounding box center [383, 440] width 91 height 52
click at [361, 456] on button "button" at bounding box center [383, 440] width 91 height 52
click at [427, 440] on button "button" at bounding box center [383, 440] width 91 height 52
click at [389, 396] on div at bounding box center [383, 439] width 675 height 121
click at [361, 442] on button "button" at bounding box center [383, 440] width 91 height 52
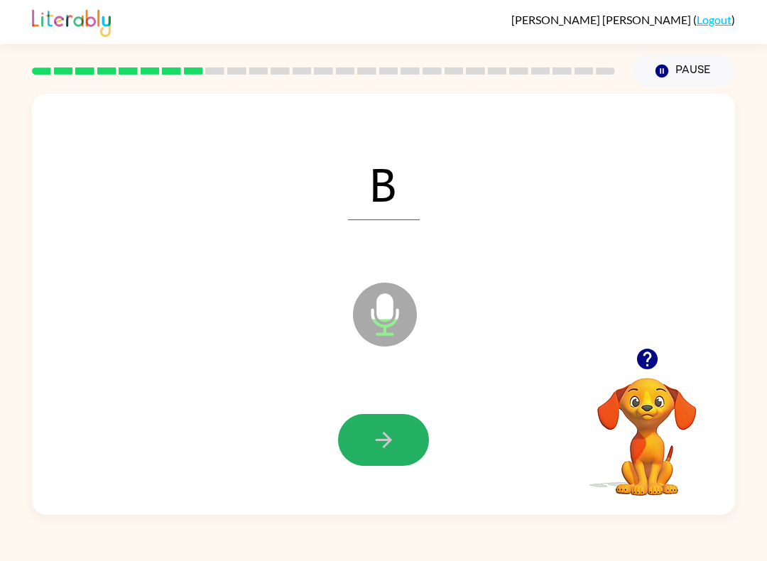
click at [373, 442] on icon "button" at bounding box center [383, 439] width 25 height 25
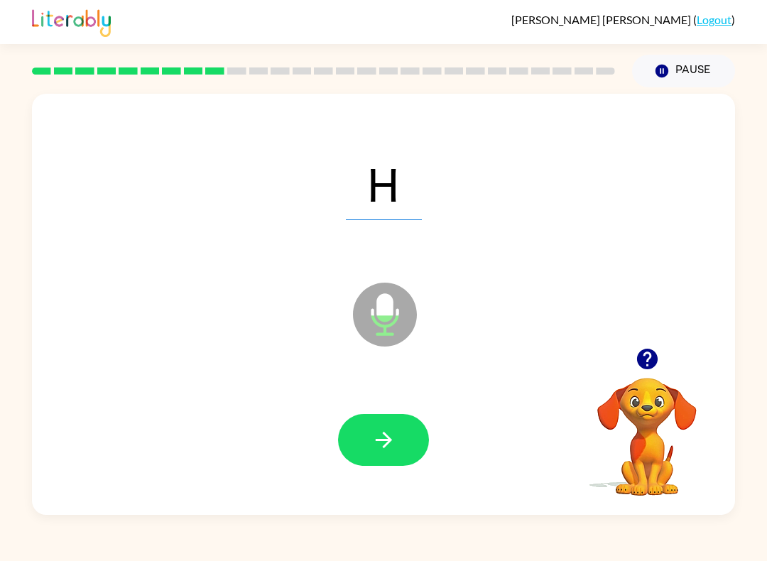
click at [366, 442] on button "button" at bounding box center [383, 440] width 91 height 52
click at [394, 454] on button "button" at bounding box center [383, 440] width 91 height 52
click at [383, 431] on icon "button" at bounding box center [383, 439] width 25 height 25
click at [356, 437] on button "button" at bounding box center [383, 440] width 91 height 52
click at [369, 439] on button "button" at bounding box center [383, 440] width 91 height 52
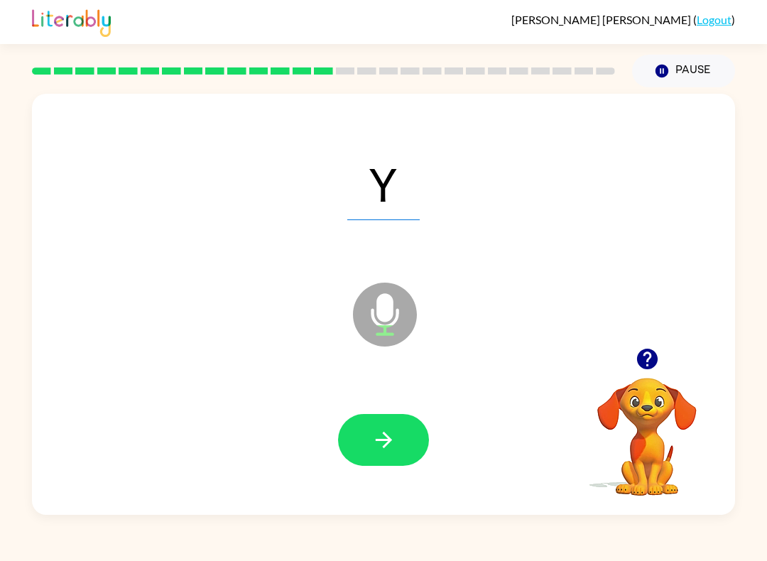
click at [351, 425] on button "button" at bounding box center [383, 440] width 91 height 52
click at [348, 461] on button "button" at bounding box center [383, 440] width 91 height 52
click at [390, 430] on icon "button" at bounding box center [383, 439] width 25 height 25
click at [391, 440] on icon "button" at bounding box center [383, 440] width 16 height 16
click at [400, 430] on button "button" at bounding box center [383, 440] width 91 height 52
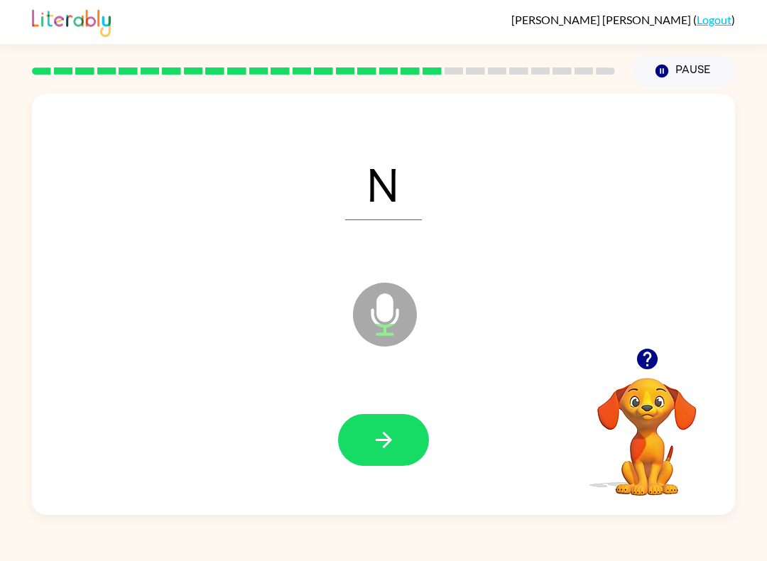
click at [388, 425] on button "button" at bounding box center [383, 440] width 91 height 52
click at [429, 468] on div at bounding box center [383, 439] width 675 height 121
click at [402, 446] on button "button" at bounding box center [383, 440] width 91 height 52
click at [386, 457] on button "button" at bounding box center [383, 440] width 91 height 52
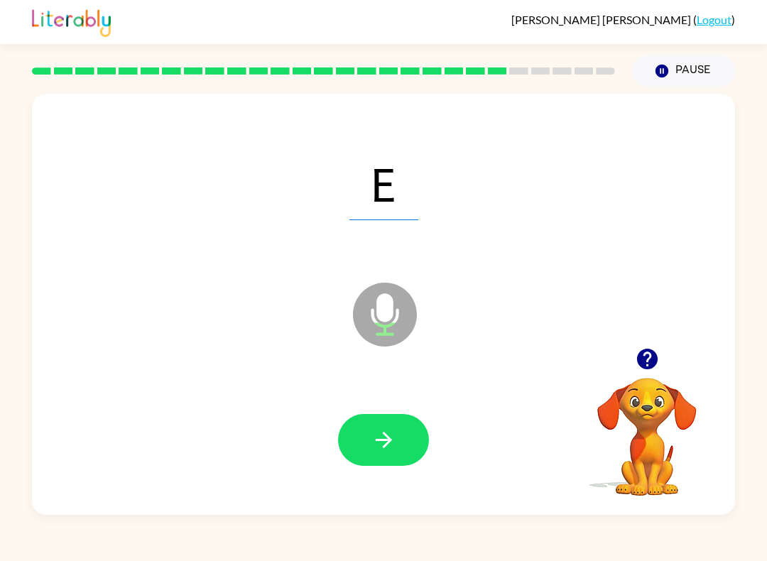
click at [396, 457] on button "button" at bounding box center [383, 440] width 91 height 52
click at [392, 494] on div at bounding box center [383, 439] width 675 height 121
click at [400, 456] on button "button" at bounding box center [383, 440] width 91 height 52
click at [427, 426] on div at bounding box center [383, 440] width 91 height 52
click at [334, 418] on div at bounding box center [383, 439] width 675 height 121
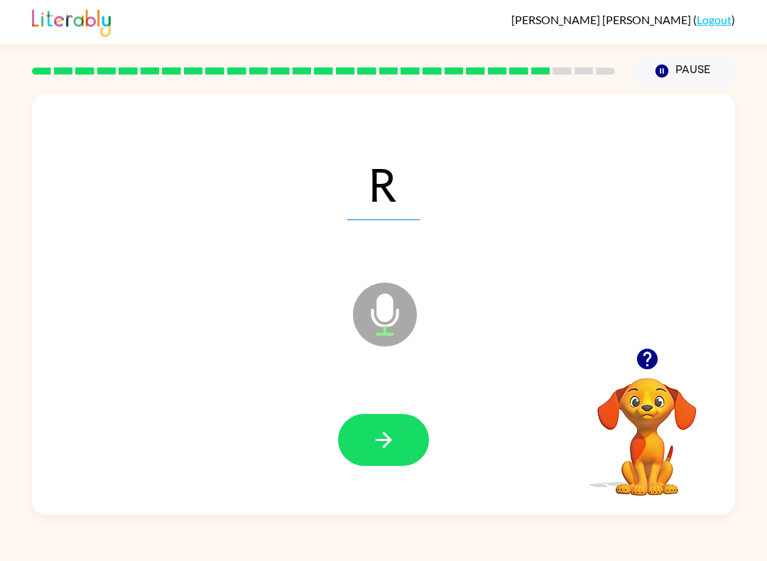
click at [383, 441] on icon "button" at bounding box center [383, 440] width 16 height 16
click at [399, 417] on button "button" at bounding box center [383, 440] width 91 height 52
click at [393, 464] on button "button" at bounding box center [383, 440] width 91 height 52
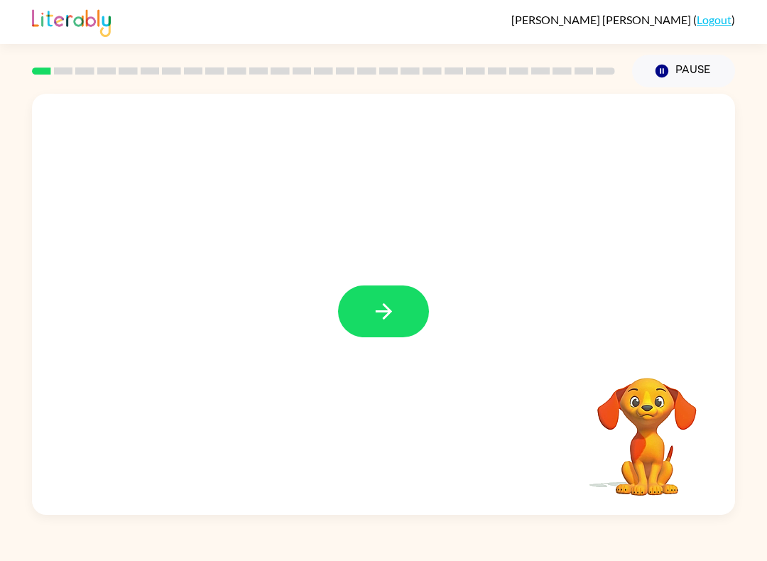
click at [391, 314] on icon "button" at bounding box center [383, 311] width 25 height 25
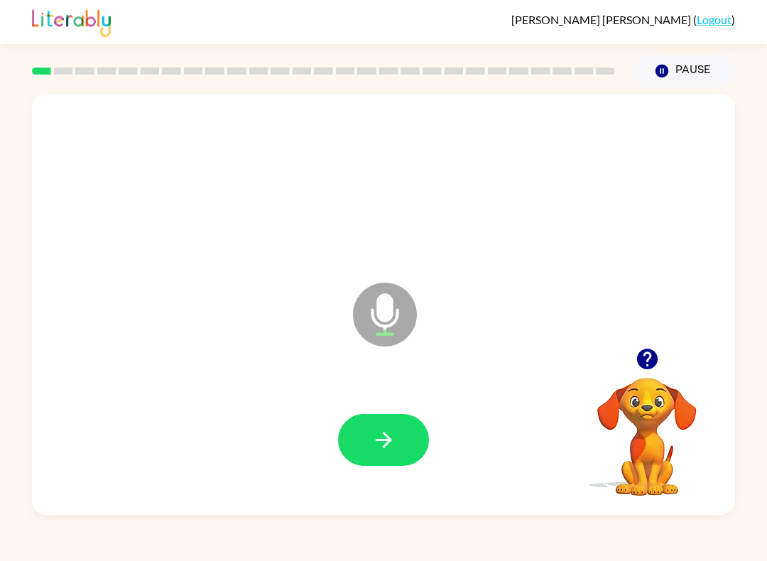
click at [396, 435] on icon "button" at bounding box center [383, 439] width 25 height 25
click at [386, 432] on icon "button" at bounding box center [383, 439] width 25 height 25
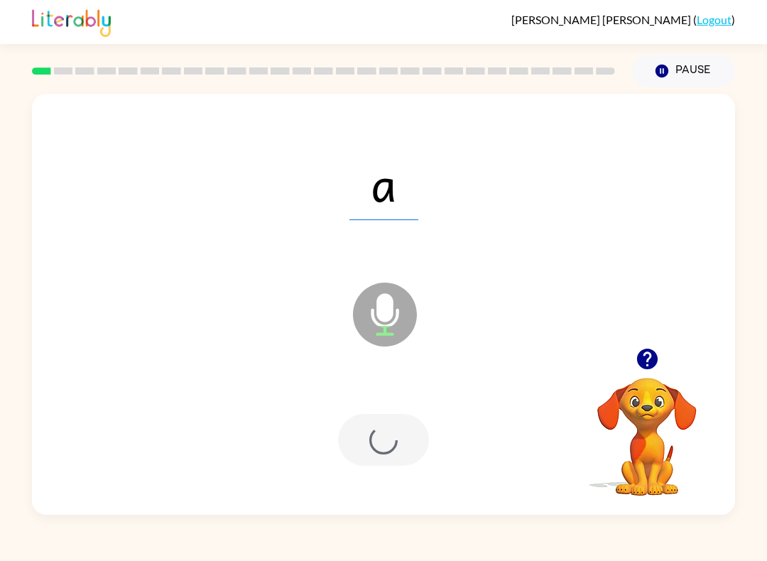
click at [401, 420] on div at bounding box center [383, 440] width 91 height 52
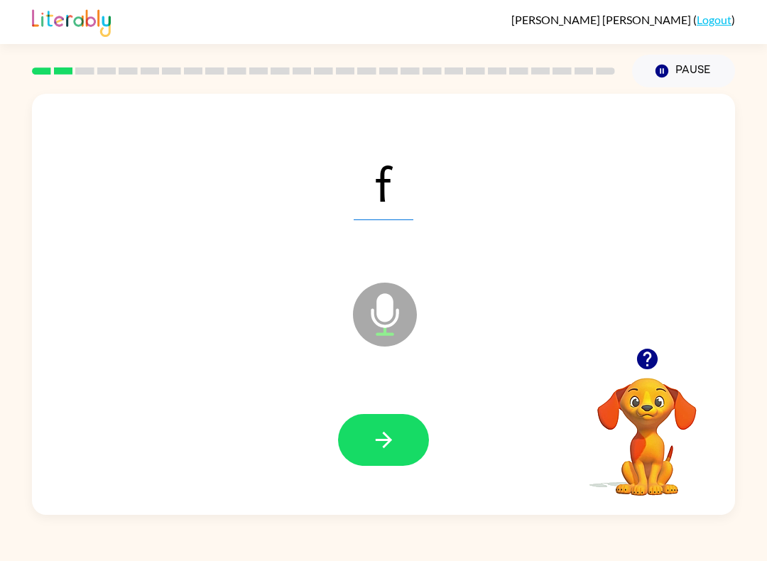
click at [408, 433] on button "button" at bounding box center [383, 440] width 91 height 52
click at [392, 440] on icon "button" at bounding box center [383, 439] width 25 height 25
click at [392, 442] on icon "button" at bounding box center [383, 439] width 25 height 25
click at [398, 455] on button "button" at bounding box center [383, 440] width 91 height 52
click at [412, 437] on button "button" at bounding box center [383, 440] width 91 height 52
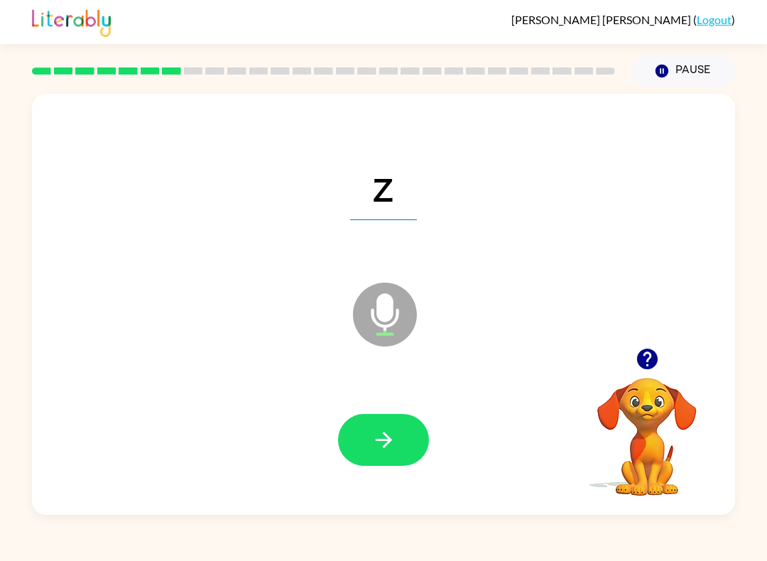
click at [391, 449] on icon "button" at bounding box center [383, 439] width 25 height 25
click at [399, 431] on button "button" at bounding box center [383, 440] width 91 height 52
click at [391, 446] on icon "button" at bounding box center [383, 439] width 25 height 25
click at [415, 432] on button "button" at bounding box center [383, 440] width 91 height 52
click at [376, 425] on button "button" at bounding box center [383, 440] width 91 height 52
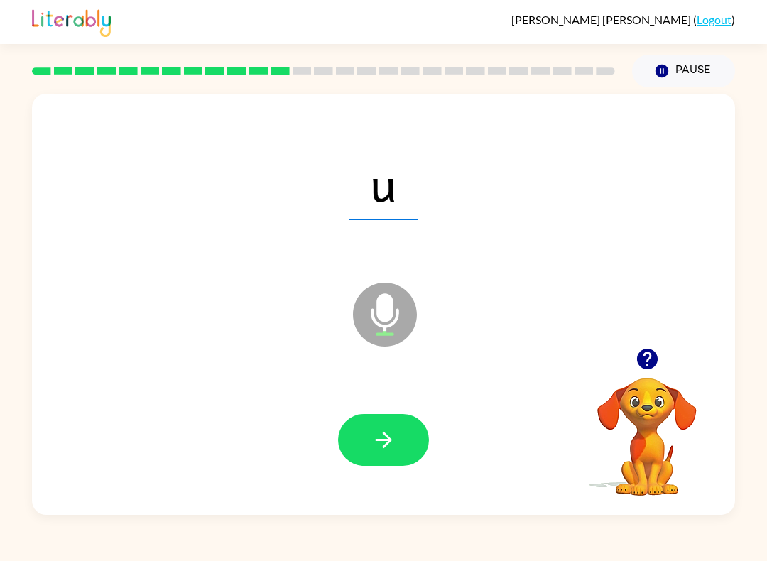
click at [393, 423] on button "button" at bounding box center [383, 440] width 91 height 52
click at [410, 422] on button "button" at bounding box center [383, 440] width 91 height 52
click at [403, 434] on button "button" at bounding box center [383, 440] width 91 height 52
click at [379, 442] on icon "button" at bounding box center [383, 439] width 25 height 25
click at [396, 446] on button "button" at bounding box center [383, 440] width 91 height 52
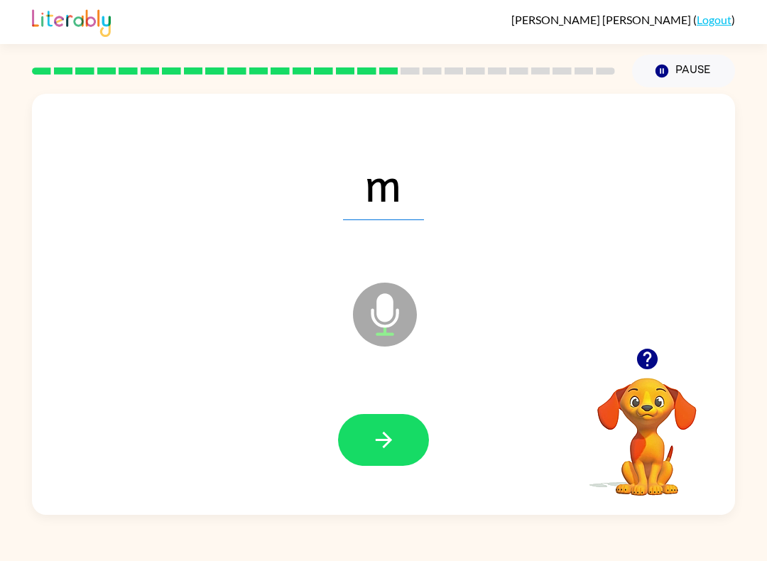
click at [411, 423] on button "button" at bounding box center [383, 440] width 91 height 52
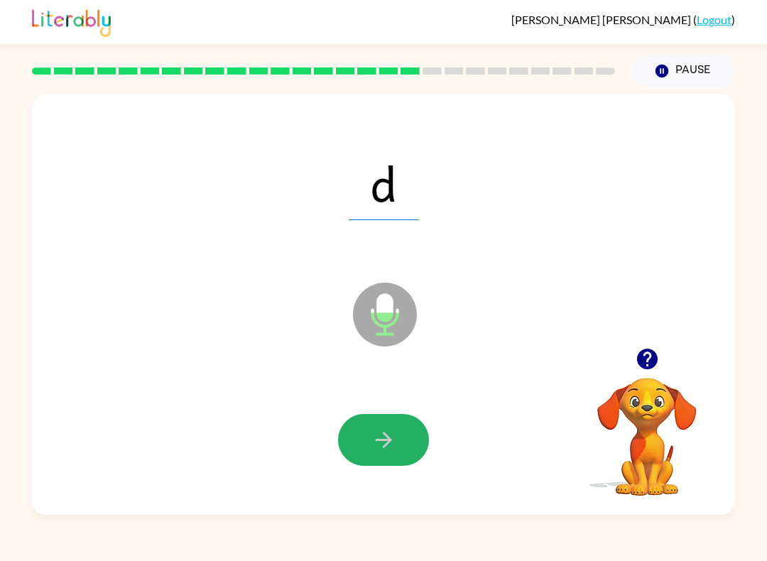
click at [396, 440] on button "button" at bounding box center [383, 440] width 91 height 52
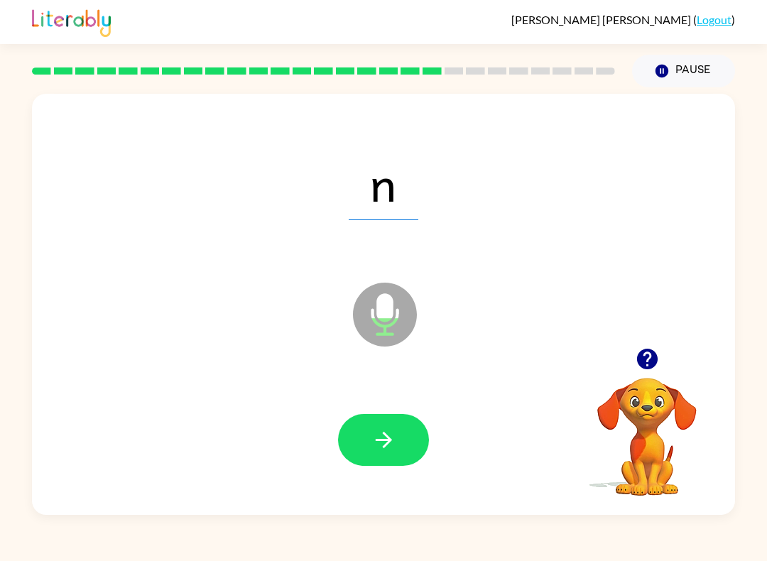
click at [407, 432] on button "button" at bounding box center [383, 440] width 91 height 52
click at [419, 425] on button "button" at bounding box center [383, 440] width 91 height 52
click at [402, 445] on button "button" at bounding box center [383, 440] width 91 height 52
click at [393, 440] on icon "button" at bounding box center [383, 439] width 25 height 25
click at [427, 440] on button "button" at bounding box center [383, 440] width 91 height 52
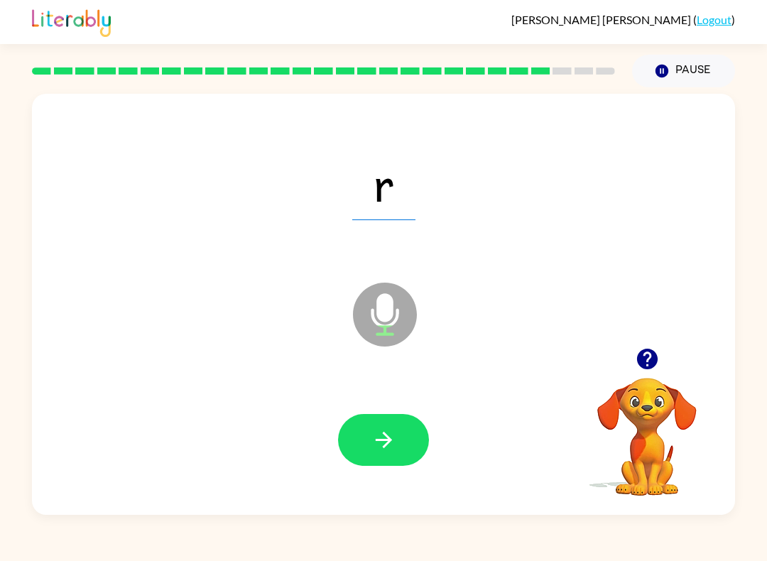
click at [397, 444] on button "button" at bounding box center [383, 440] width 91 height 52
click at [384, 433] on icon "button" at bounding box center [383, 440] width 16 height 16
click at [391, 445] on icon "button" at bounding box center [383, 439] width 25 height 25
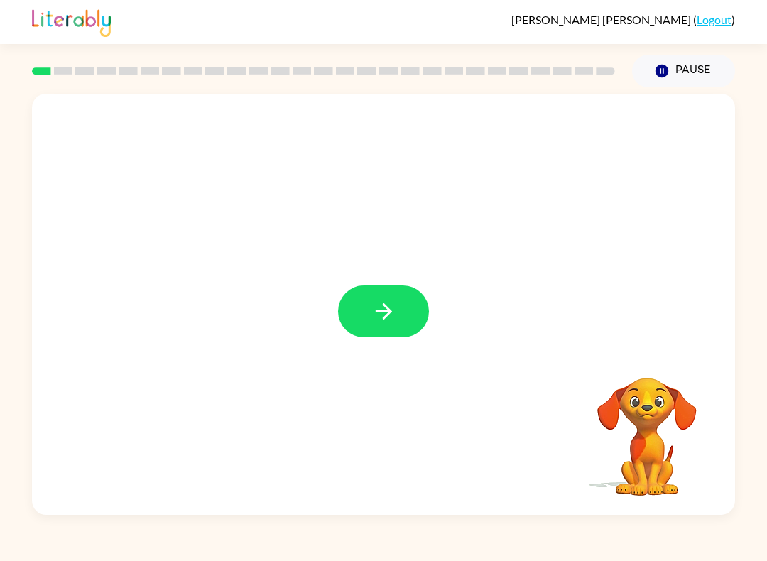
click at [340, 308] on button "button" at bounding box center [383, 311] width 91 height 52
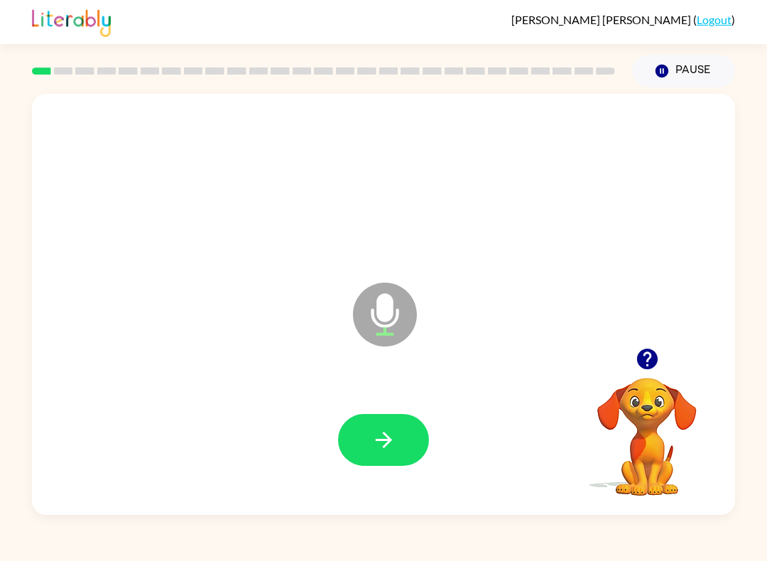
click at [361, 450] on button "button" at bounding box center [383, 440] width 91 height 52
click at [362, 447] on button "button" at bounding box center [383, 440] width 91 height 52
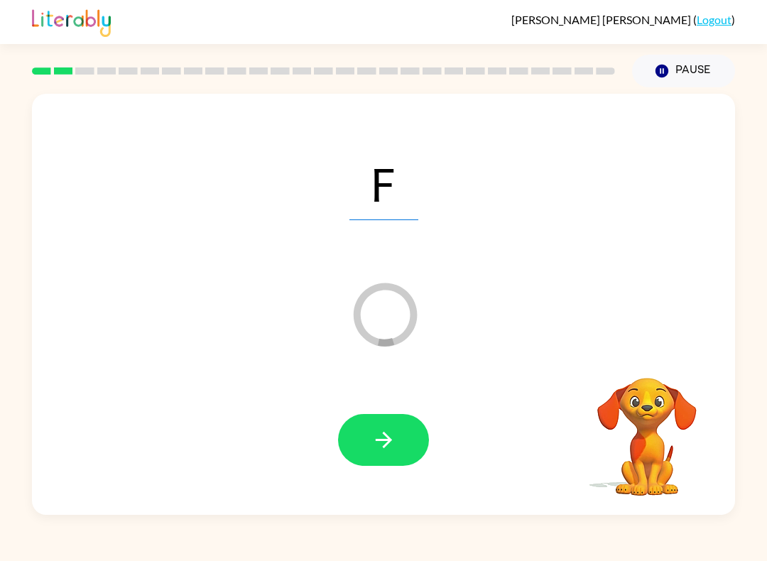
click at [400, 442] on button "button" at bounding box center [383, 440] width 91 height 52
click at [402, 432] on button "button" at bounding box center [383, 440] width 91 height 52
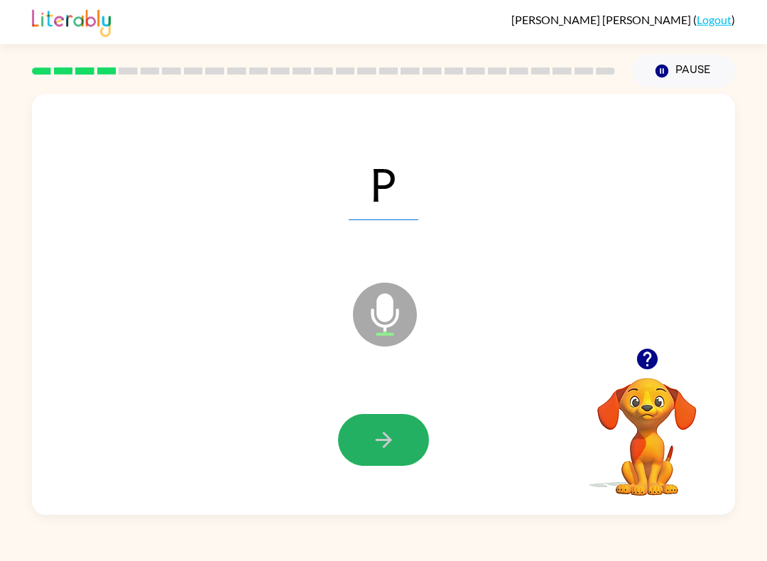
click at [366, 449] on button "button" at bounding box center [383, 440] width 91 height 52
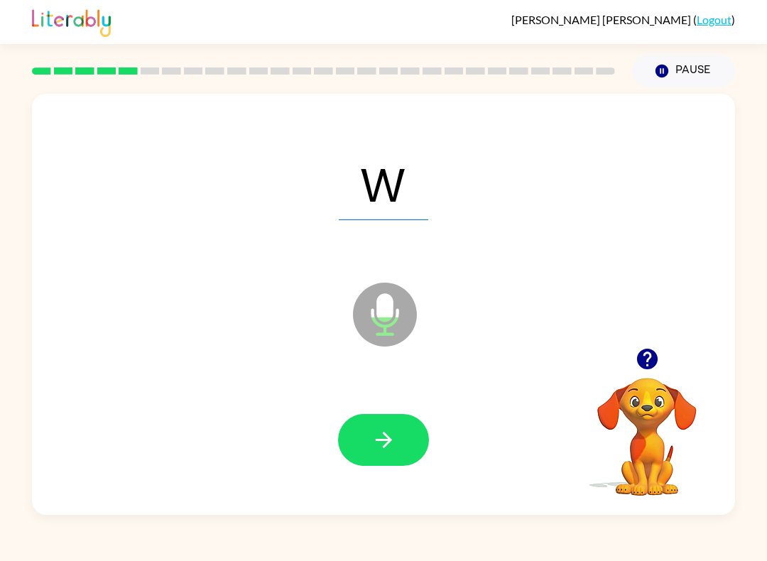
click at [390, 457] on button "button" at bounding box center [383, 440] width 91 height 52
click at [370, 433] on button "button" at bounding box center [383, 440] width 91 height 52
click at [384, 433] on icon "button" at bounding box center [383, 440] width 16 height 16
click at [337, 472] on div at bounding box center [383, 439] width 675 height 121
click at [349, 447] on button "button" at bounding box center [383, 440] width 91 height 52
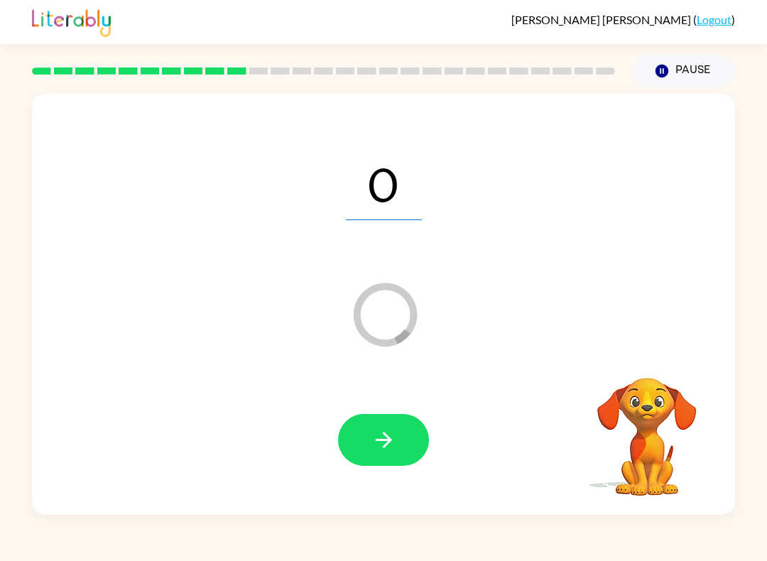
click at [398, 415] on button "button" at bounding box center [383, 440] width 91 height 52
click at [403, 422] on button "button" at bounding box center [383, 440] width 91 height 52
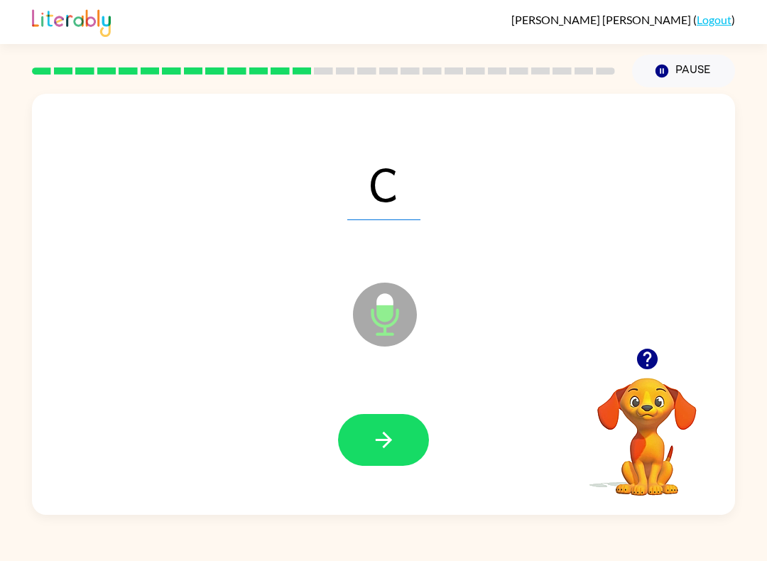
click at [325, 444] on div at bounding box center [383, 439] width 675 height 121
click at [372, 461] on button "button" at bounding box center [383, 440] width 91 height 52
click at [356, 457] on button "button" at bounding box center [383, 440] width 91 height 52
click at [420, 424] on button "button" at bounding box center [383, 440] width 91 height 52
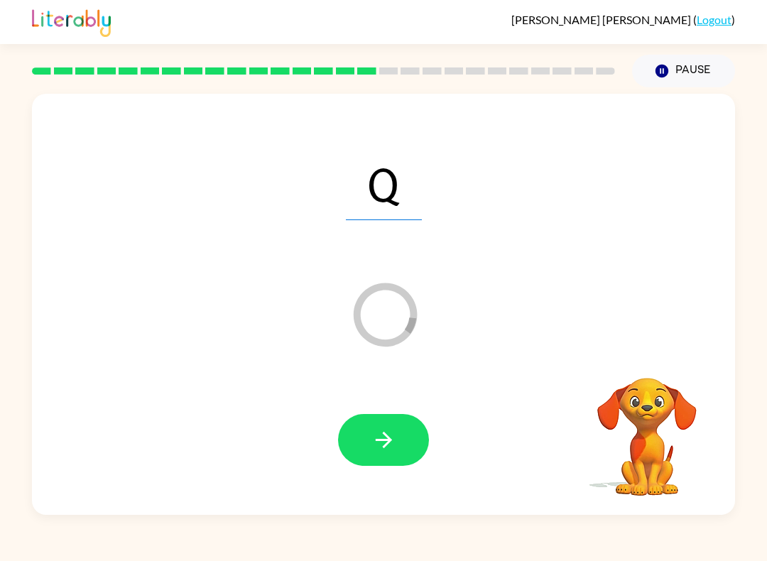
click at [400, 433] on button "button" at bounding box center [383, 440] width 91 height 52
click at [410, 462] on button "button" at bounding box center [383, 440] width 91 height 52
click at [396, 447] on button "button" at bounding box center [383, 440] width 91 height 52
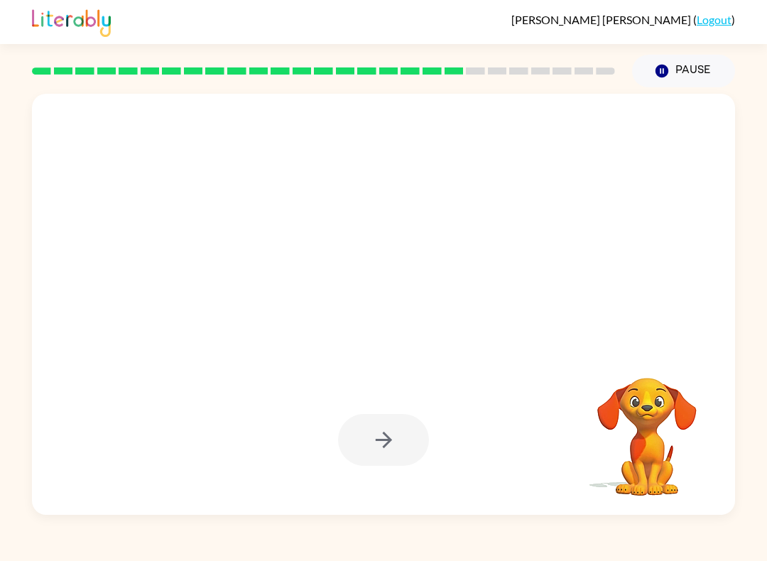
click at [366, 447] on div at bounding box center [383, 440] width 91 height 52
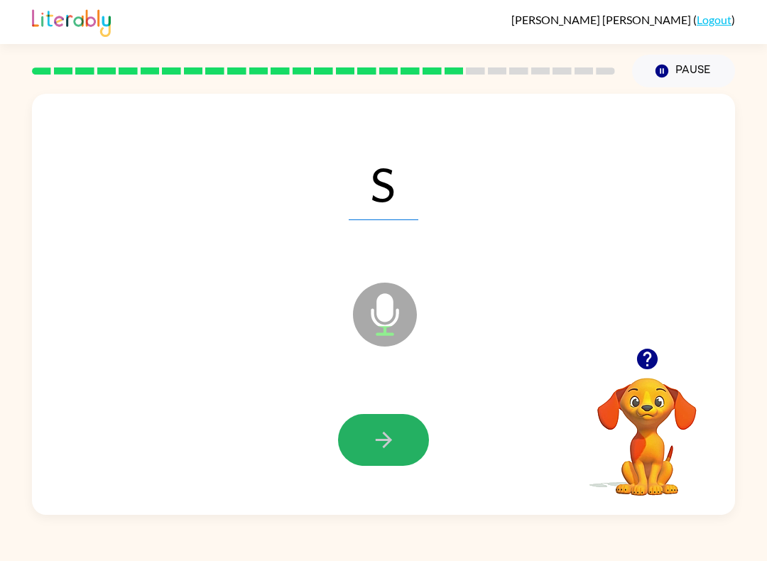
click at [378, 433] on icon "button" at bounding box center [383, 439] width 25 height 25
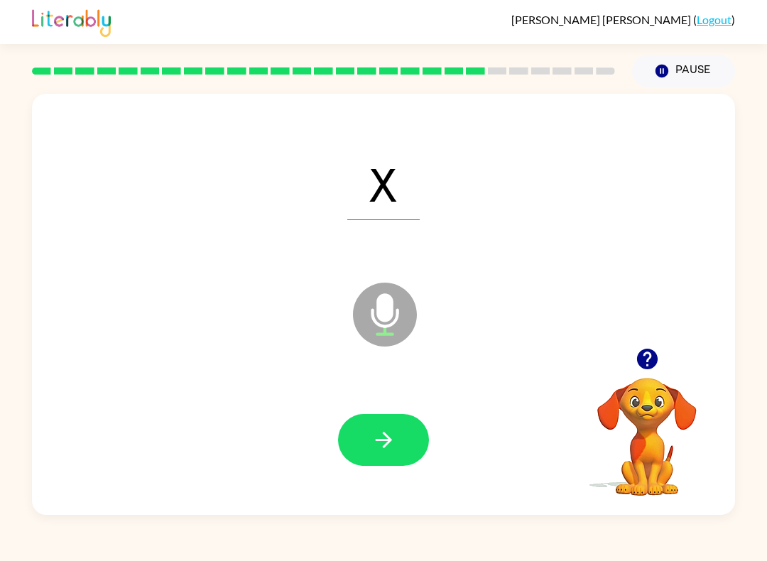
click at [388, 430] on icon "button" at bounding box center [383, 439] width 25 height 25
click at [388, 446] on icon "button" at bounding box center [383, 439] width 25 height 25
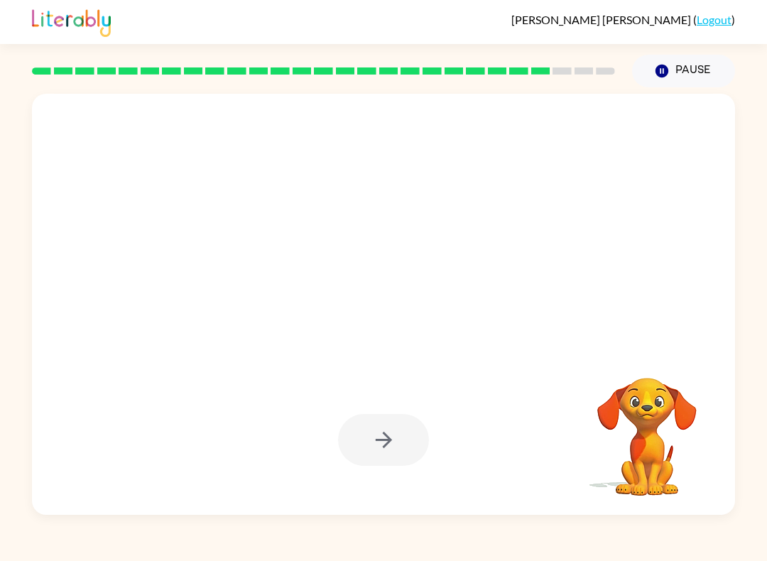
click at [361, 435] on div at bounding box center [383, 440] width 91 height 52
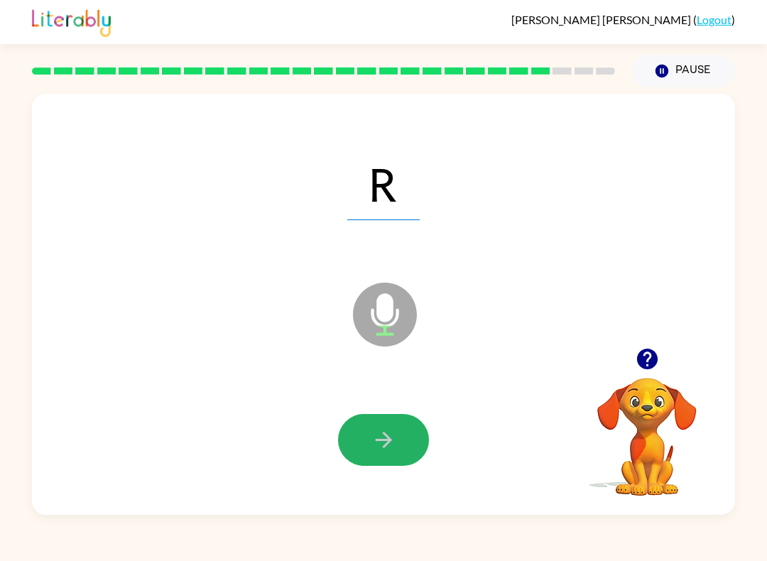
click at [389, 444] on icon "button" at bounding box center [383, 439] width 25 height 25
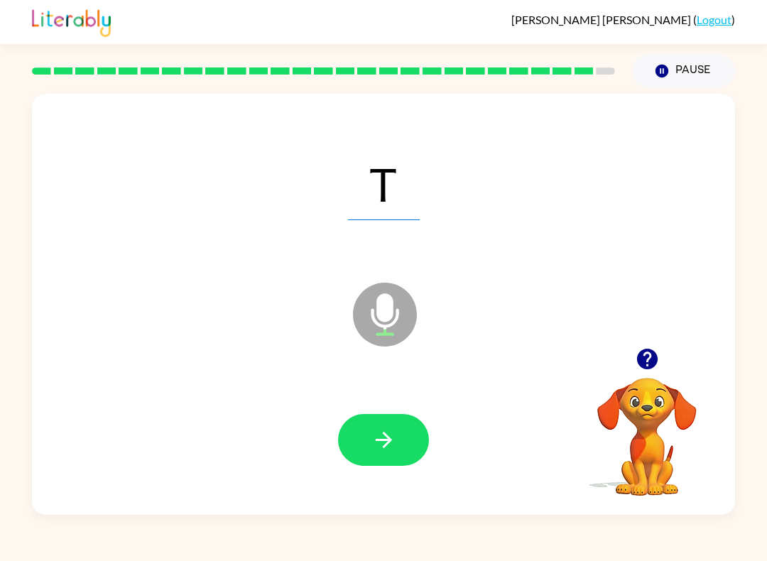
click at [370, 481] on div at bounding box center [383, 439] width 675 height 121
click at [379, 437] on icon "button" at bounding box center [383, 439] width 25 height 25
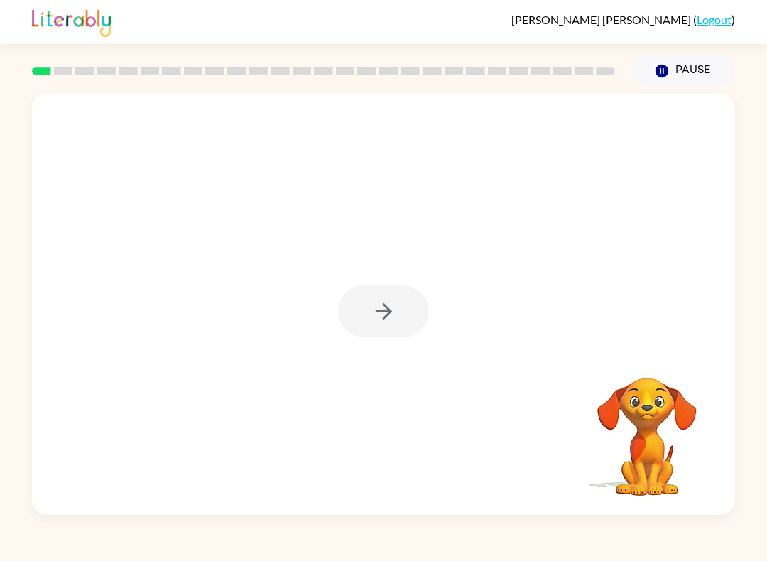
click at [366, 327] on div at bounding box center [383, 311] width 91 height 52
click at [361, 302] on button "button" at bounding box center [383, 311] width 91 height 52
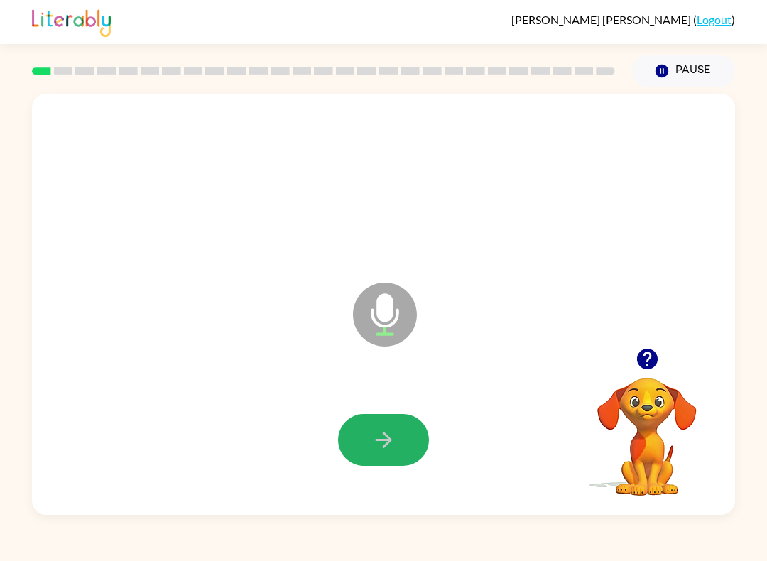
click at [383, 453] on button "button" at bounding box center [383, 440] width 91 height 52
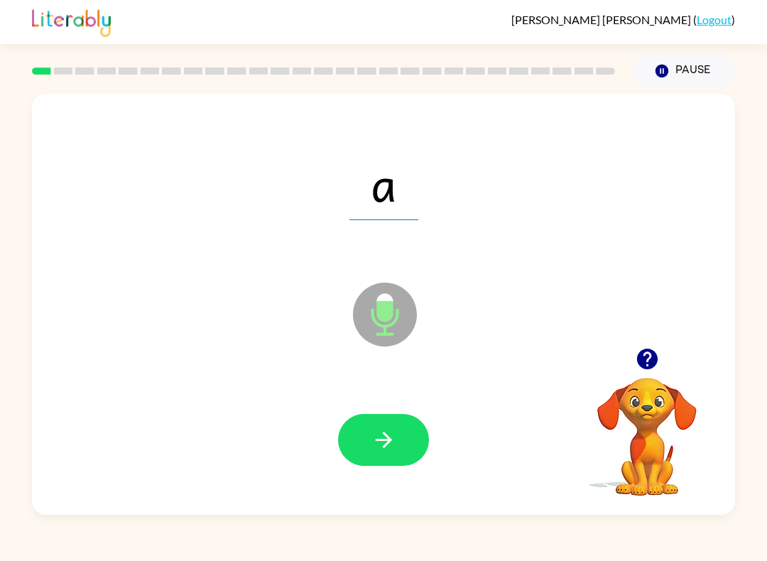
click at [386, 428] on icon "button" at bounding box center [383, 439] width 25 height 25
click at [370, 459] on button "button" at bounding box center [383, 440] width 91 height 52
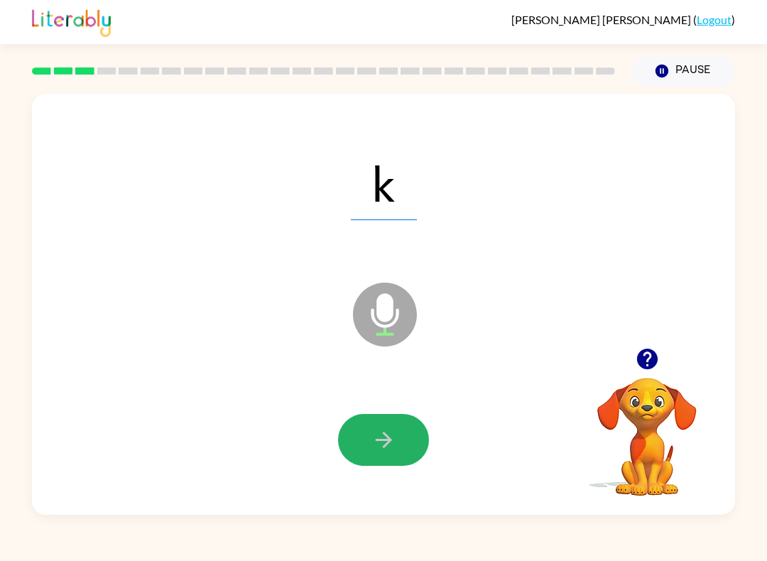
click at [360, 458] on button "button" at bounding box center [383, 440] width 91 height 52
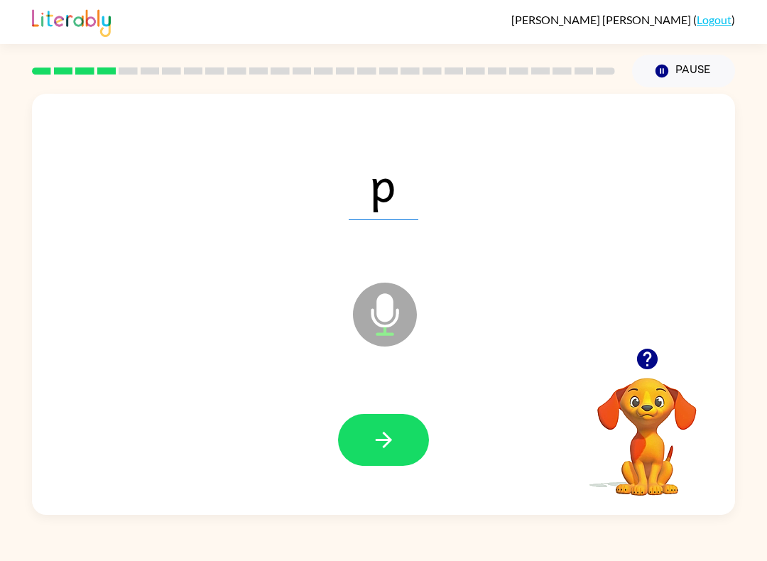
click at [390, 438] on icon "button" at bounding box center [383, 439] width 25 height 25
click at [374, 424] on button "button" at bounding box center [383, 440] width 91 height 52
click at [372, 440] on icon "button" at bounding box center [383, 439] width 25 height 25
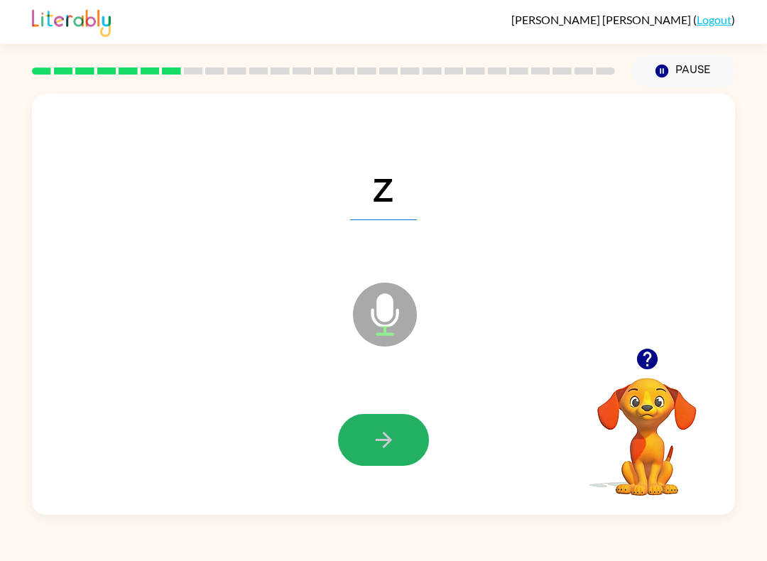
click at [374, 420] on button "button" at bounding box center [383, 440] width 91 height 52
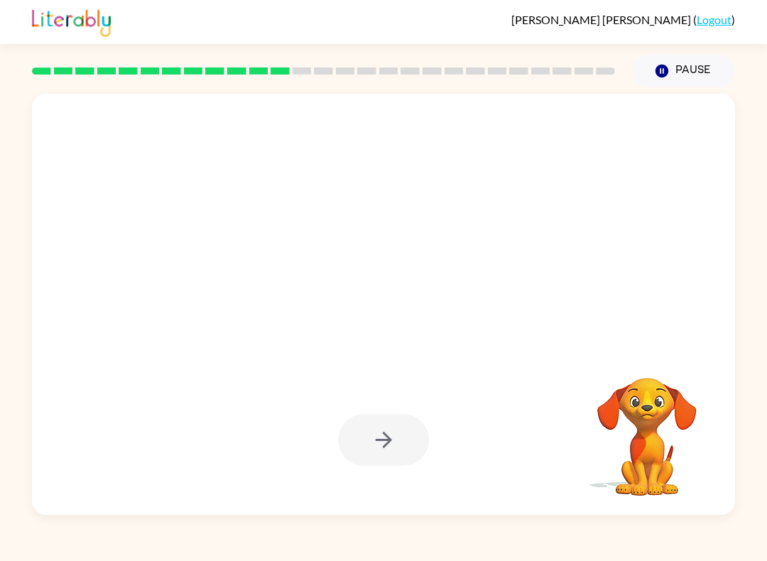
click at [376, 433] on div at bounding box center [383, 440] width 91 height 52
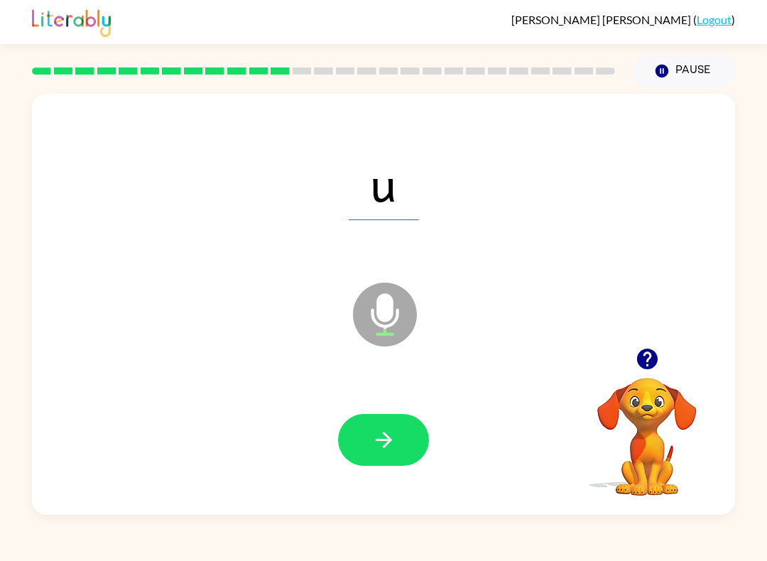
click at [436, 432] on div at bounding box center [383, 439] width 675 height 121
click at [407, 465] on button "button" at bounding box center [383, 440] width 91 height 52
click at [393, 441] on icon "button" at bounding box center [383, 439] width 25 height 25
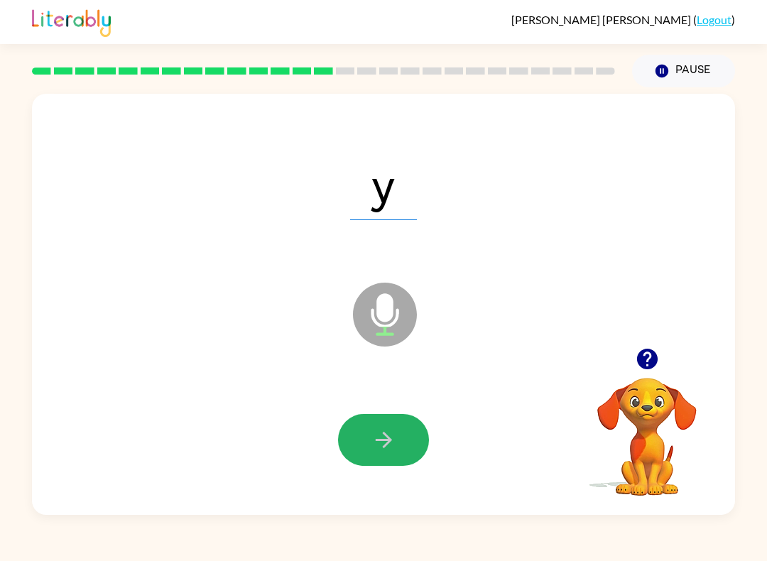
click at [400, 439] on button "button" at bounding box center [383, 440] width 91 height 52
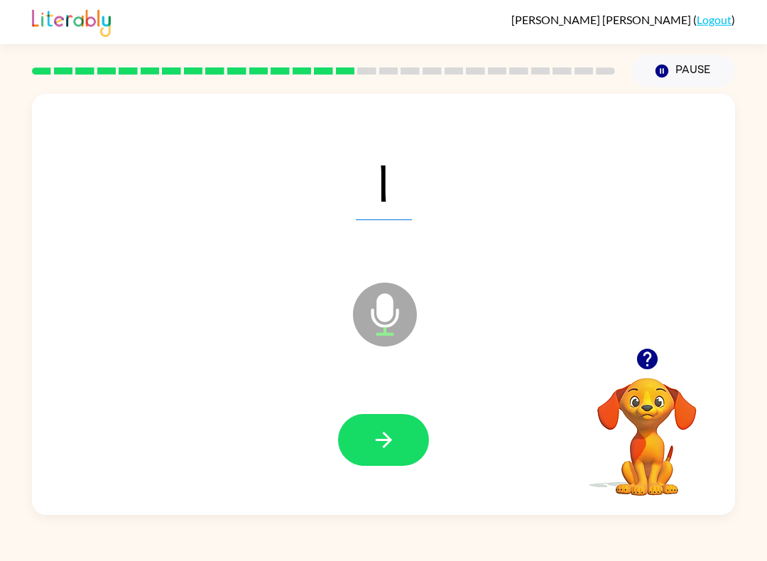
click at [388, 447] on icon "button" at bounding box center [383, 439] width 25 height 25
click at [350, 456] on button "button" at bounding box center [383, 440] width 91 height 52
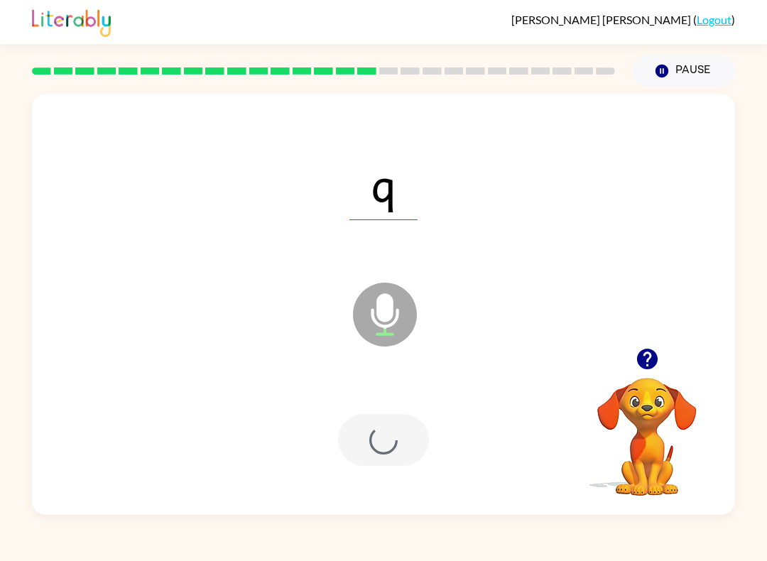
click at [350, 455] on div at bounding box center [383, 440] width 91 height 52
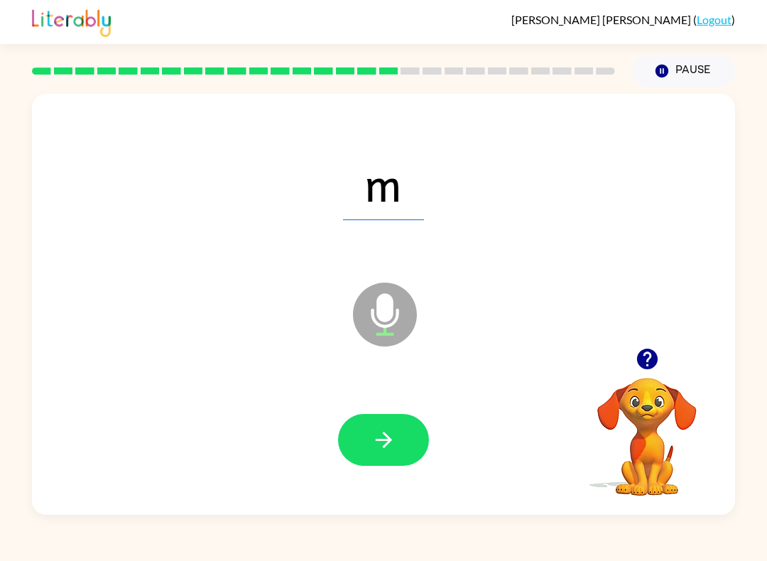
click at [376, 452] on icon "button" at bounding box center [383, 439] width 25 height 25
click at [427, 432] on button "button" at bounding box center [383, 440] width 91 height 52
click at [414, 454] on button "button" at bounding box center [383, 440] width 91 height 52
click at [398, 447] on button "button" at bounding box center [383, 440] width 91 height 52
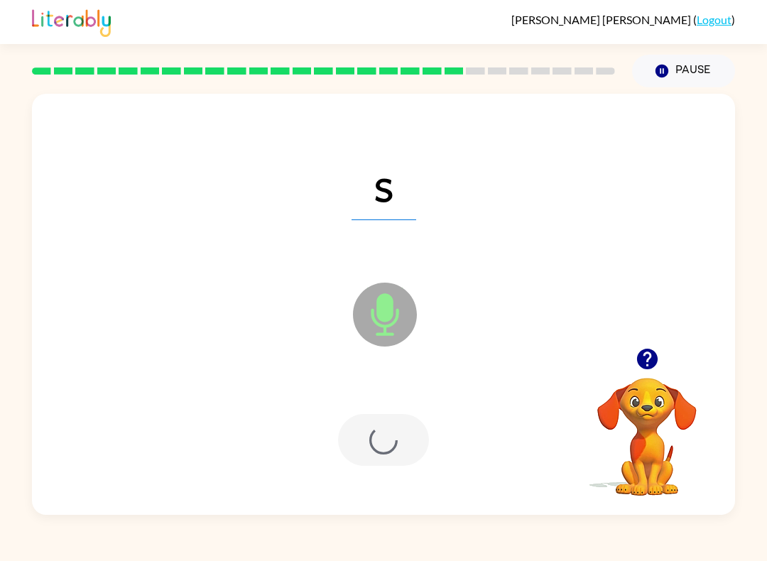
click at [441, 478] on div at bounding box center [383, 439] width 675 height 121
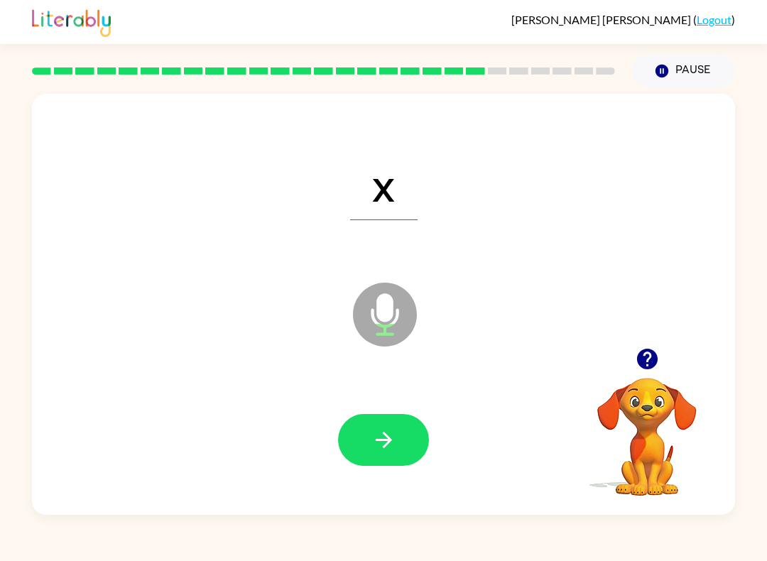
click at [360, 424] on button "button" at bounding box center [383, 440] width 91 height 52
click at [393, 447] on icon "button" at bounding box center [383, 439] width 25 height 25
click at [369, 465] on button "button" at bounding box center [383, 440] width 91 height 52
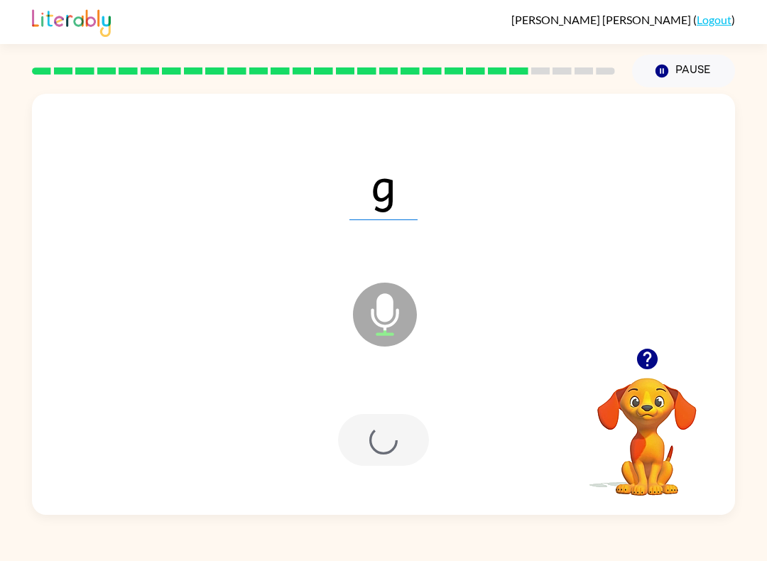
click at [410, 467] on div at bounding box center [383, 439] width 675 height 121
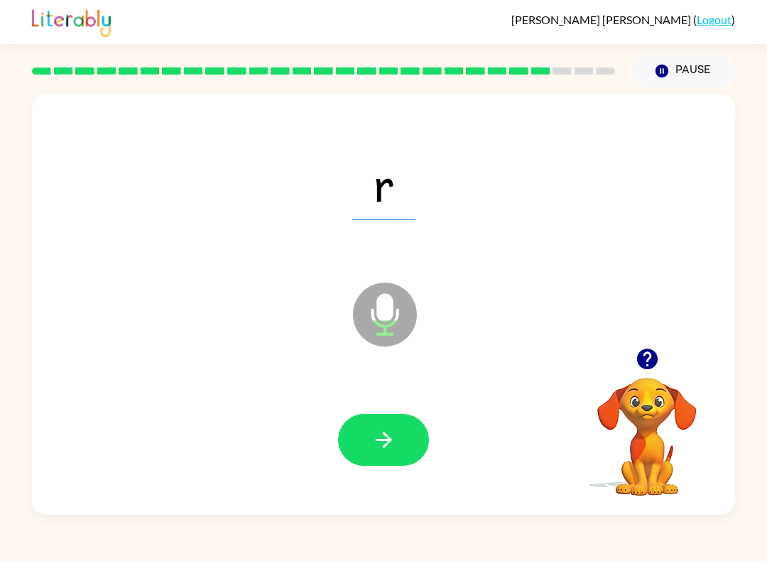
click at [393, 457] on button "button" at bounding box center [383, 440] width 91 height 52
click at [390, 447] on icon "button" at bounding box center [383, 439] width 25 height 25
click at [402, 416] on button "button" at bounding box center [383, 440] width 91 height 52
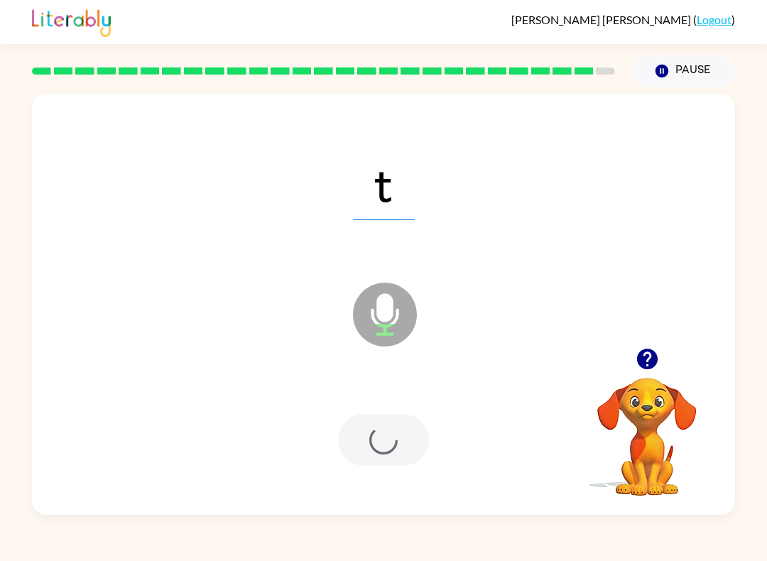
click at [400, 414] on div at bounding box center [383, 439] width 675 height 121
